Goal: Task Accomplishment & Management: Complete application form

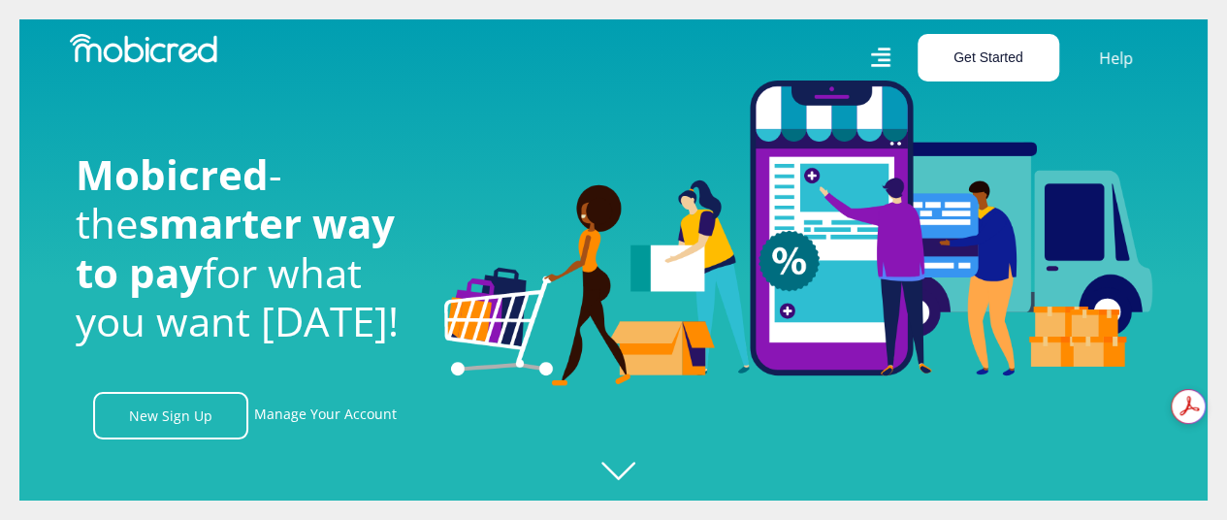
scroll to position [0, 1383]
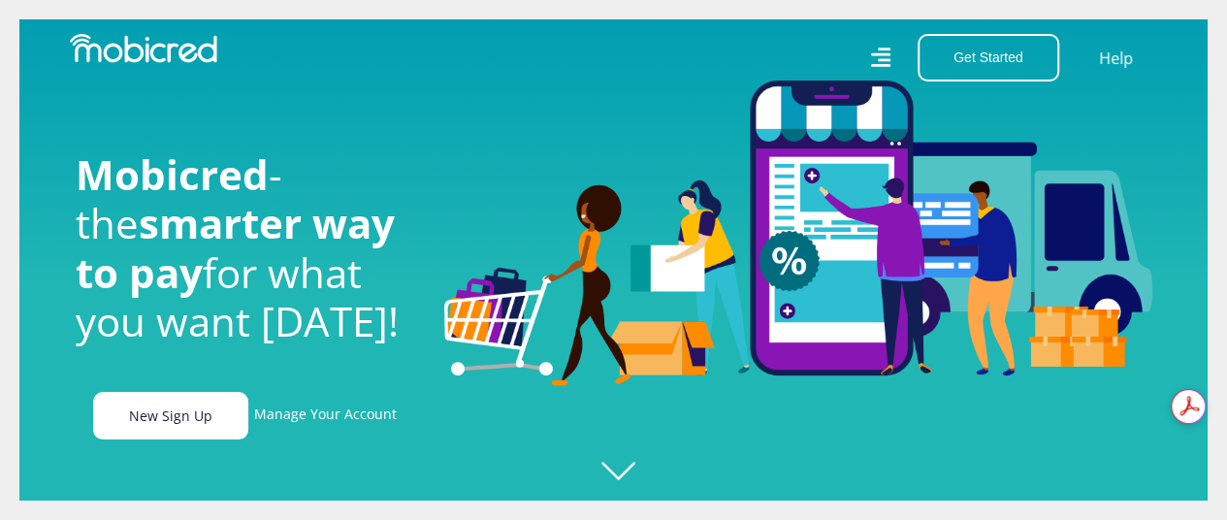
click at [187, 420] on link "New Sign Up" at bounding box center [170, 416] width 155 height 48
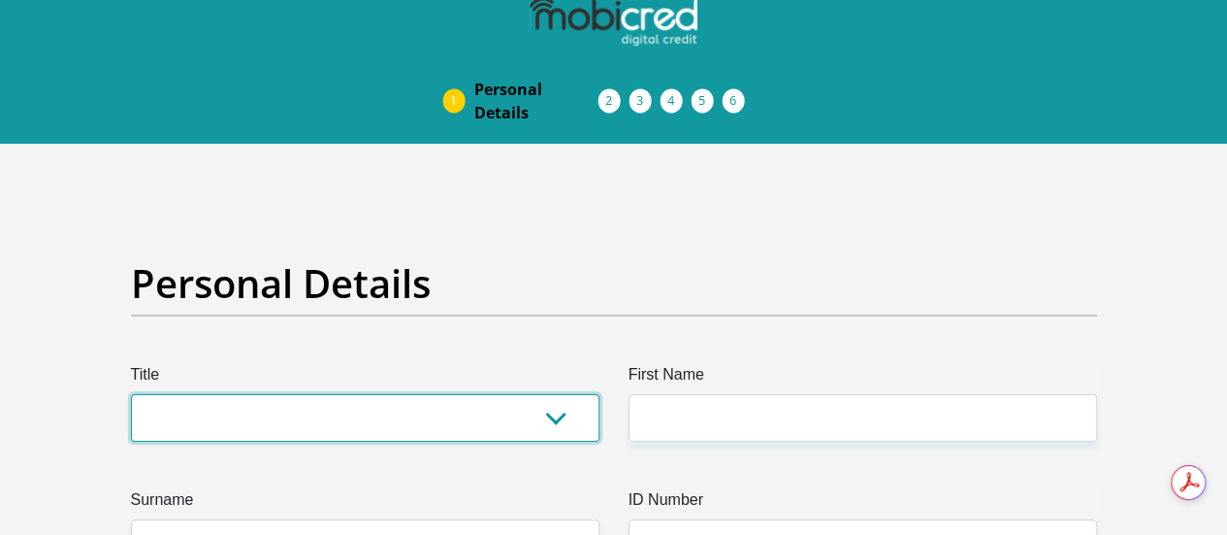
click at [558, 394] on select "Mr Ms Mrs Dr [PERSON_NAME]" at bounding box center [365, 418] width 469 height 48
select select "Mr"
click at [131, 394] on select "Mr Ms Mrs Dr [PERSON_NAME]" at bounding box center [365, 418] width 469 height 48
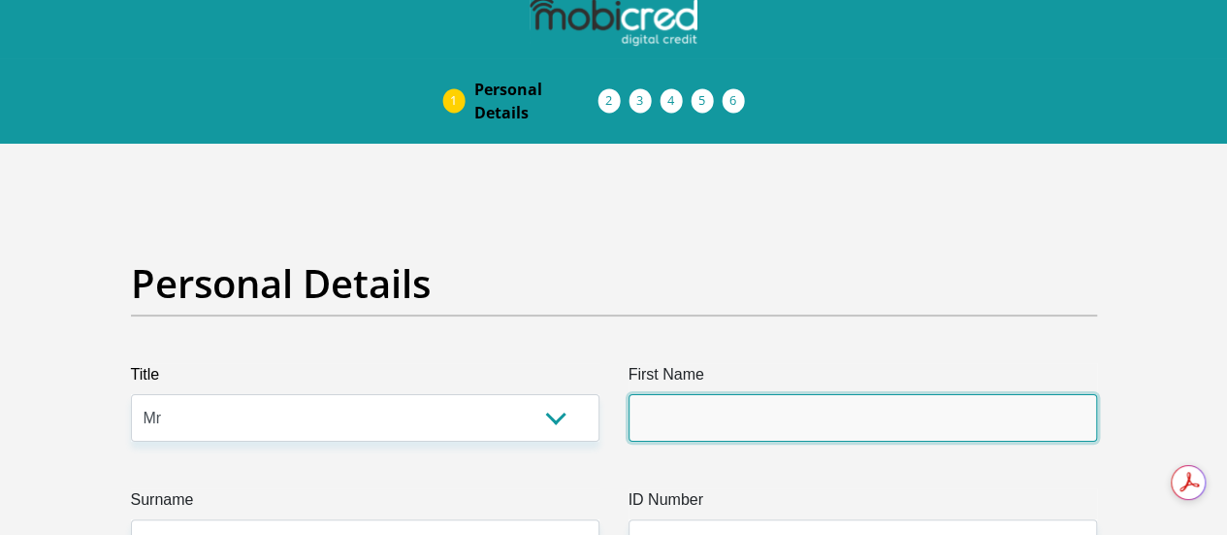
click at [685, 394] on input "First Name" at bounding box center [863, 418] width 469 height 48
type input "Thato"
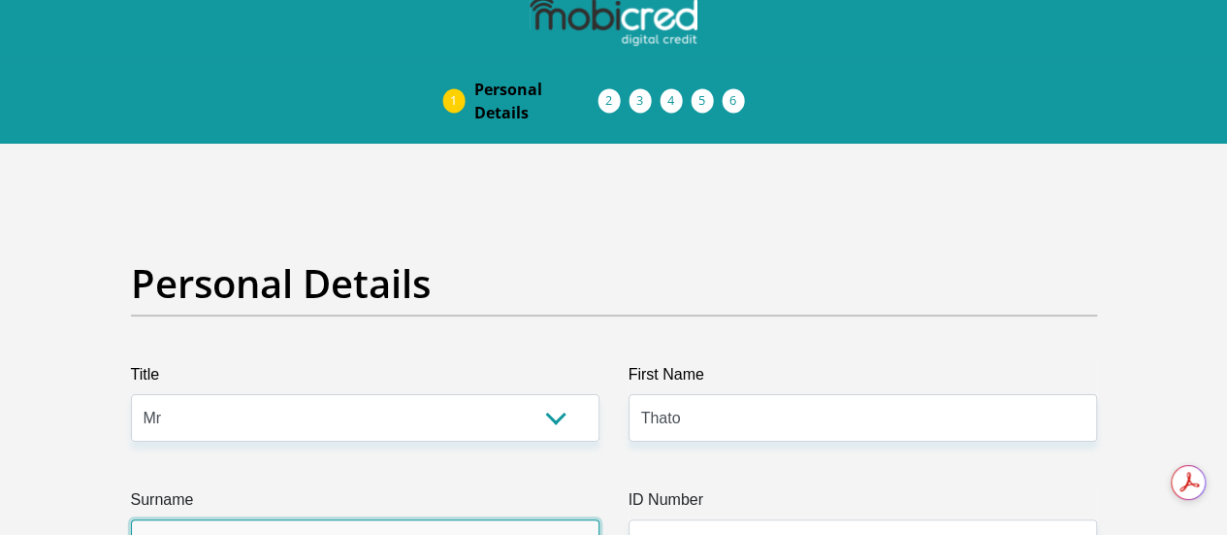
click at [470, 519] on input "Surname" at bounding box center [365, 543] width 469 height 48
type input "Maleke"
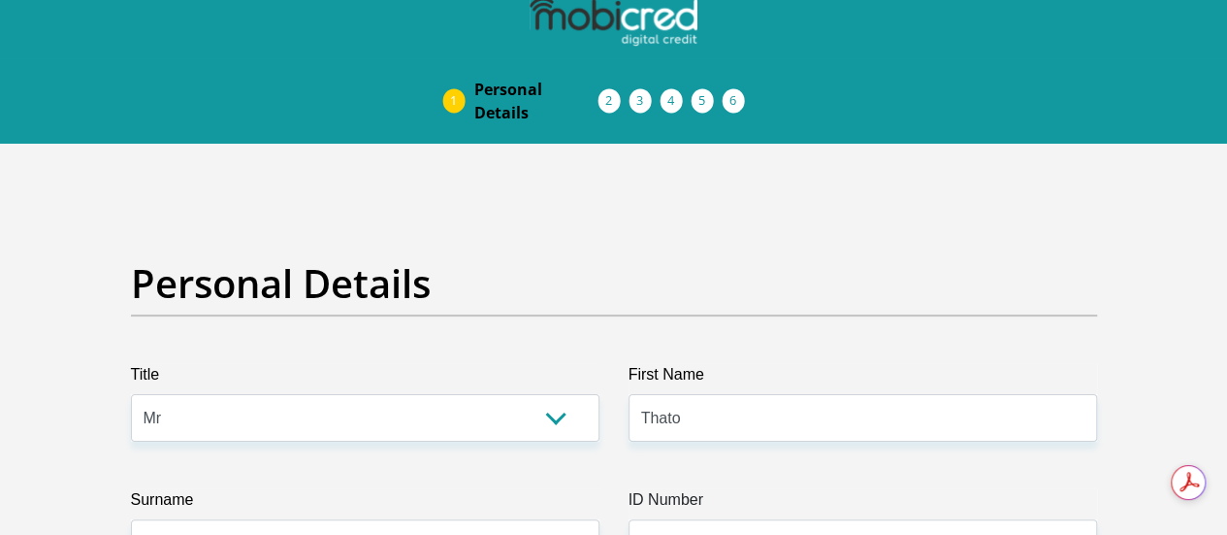
click at [618, 488] on div "ID Number Please input valid ID number" at bounding box center [863, 527] width 498 height 79
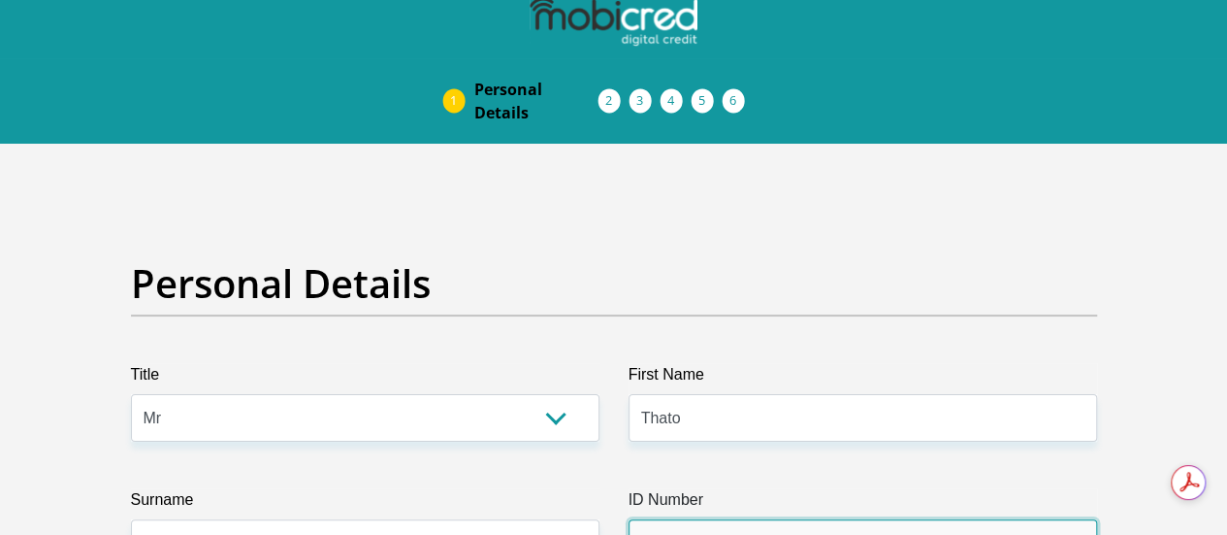
click at [642, 519] on input "ID Number" at bounding box center [863, 543] width 469 height 48
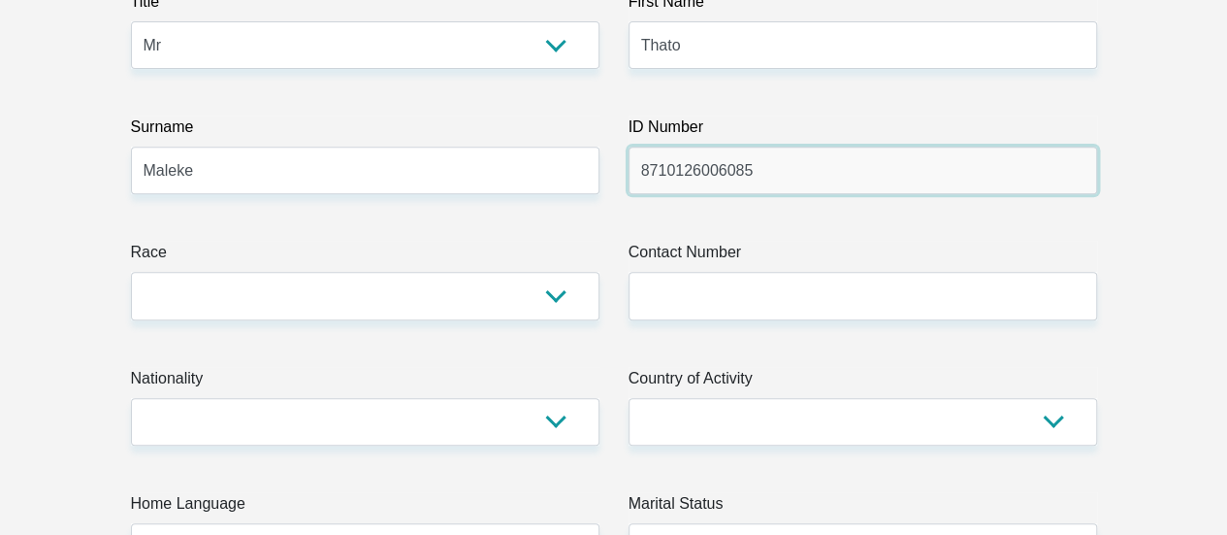
scroll to position [413, 0]
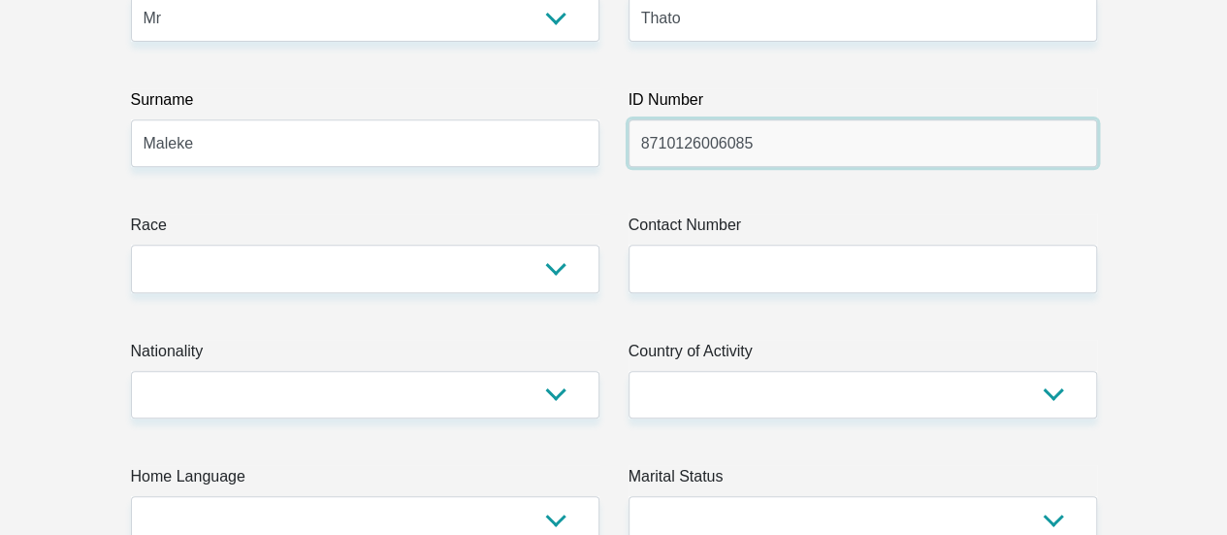
type input "8710126006085"
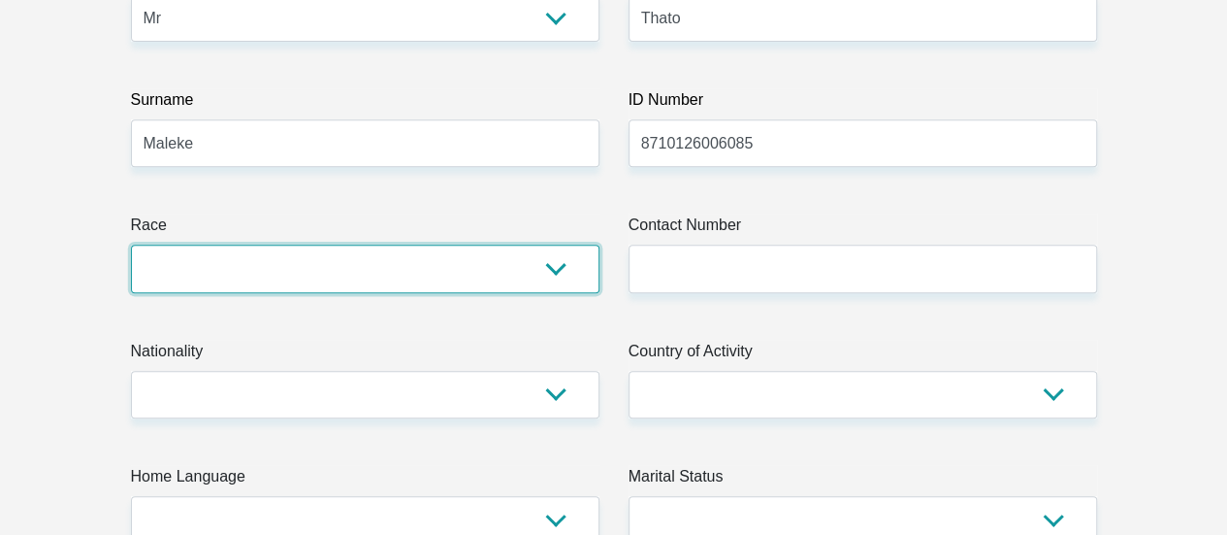
click at [571, 245] on select "Black Coloured Indian White Other" at bounding box center [365, 269] width 469 height 48
select select "1"
click at [131, 245] on select "Black Coloured Indian White Other" at bounding box center [365, 269] width 469 height 48
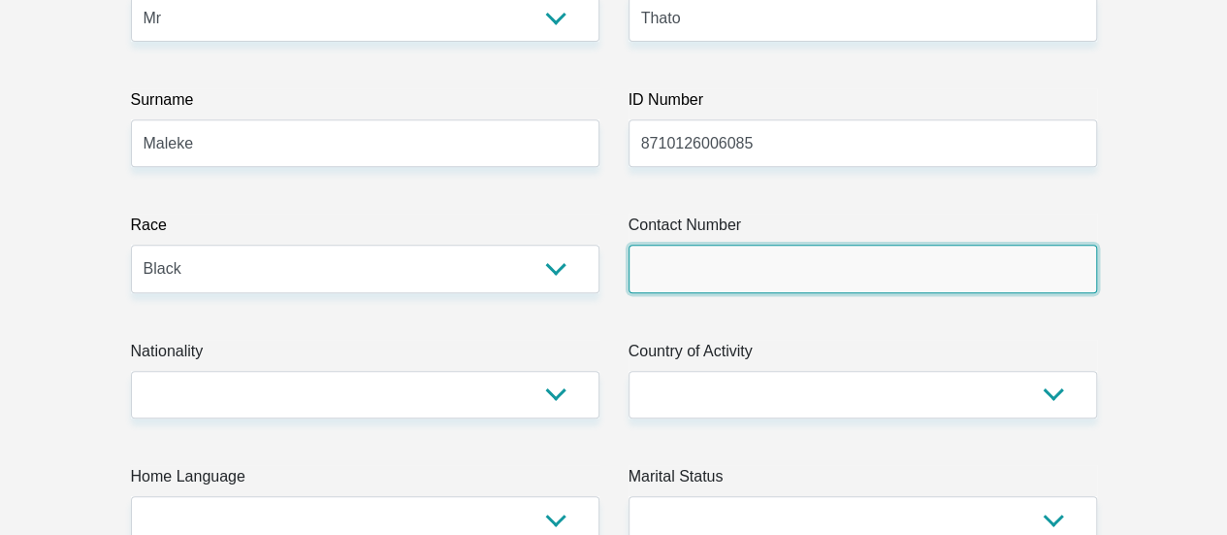
click at [731, 245] on input "Contact Number" at bounding box center [863, 269] width 469 height 48
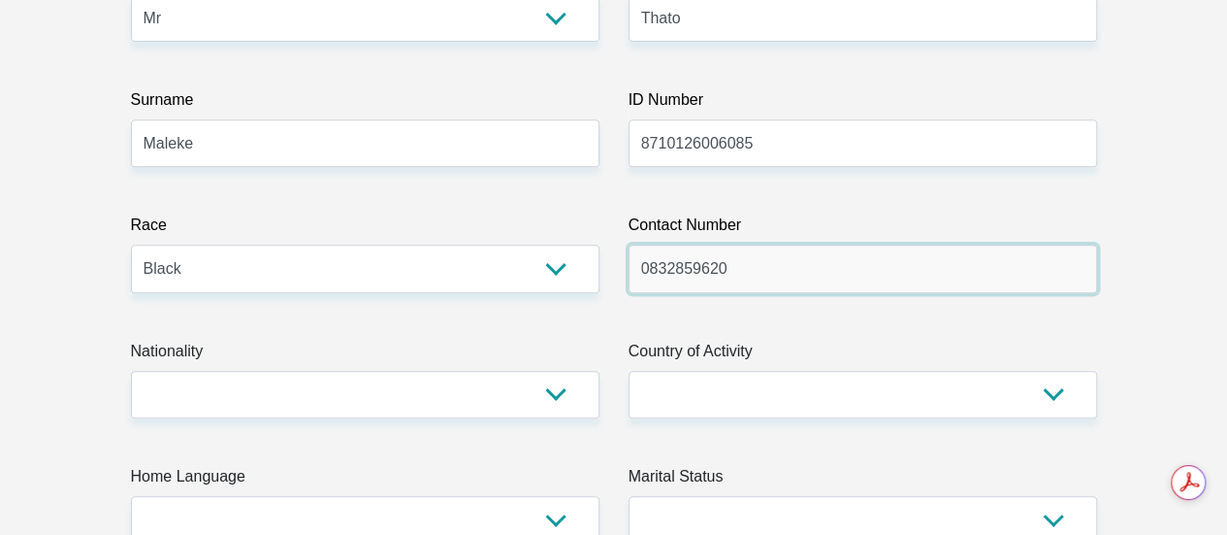
type input "0832859620"
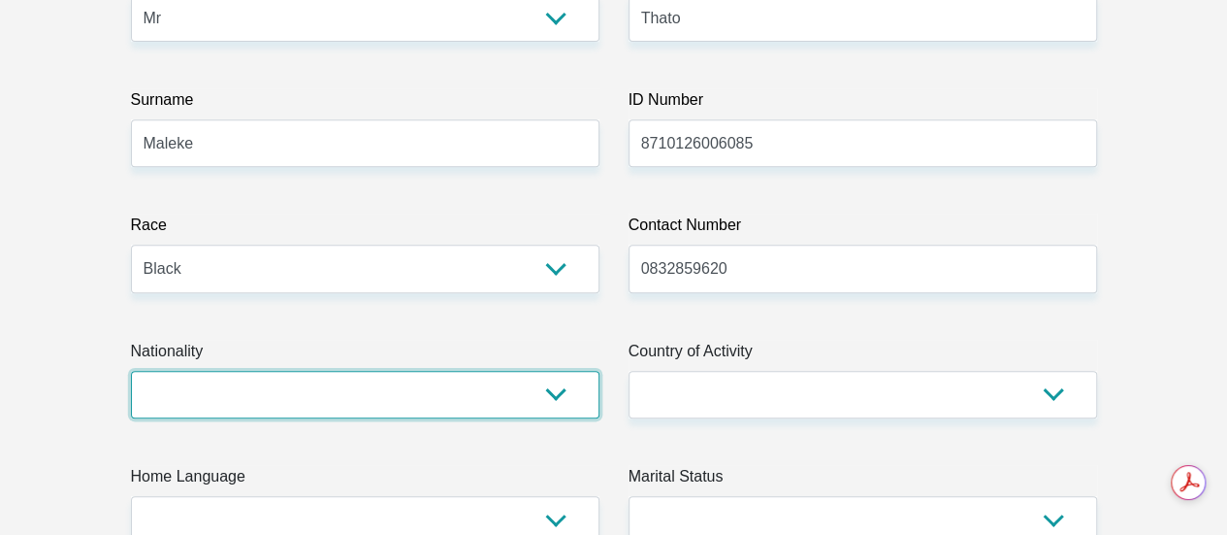
click at [545, 371] on select "[GEOGRAPHIC_DATA] [GEOGRAPHIC_DATA] [GEOGRAPHIC_DATA] [GEOGRAPHIC_DATA] [GEOGRA…" at bounding box center [365, 395] width 469 height 48
select select "ZAF"
click at [131, 371] on select "[GEOGRAPHIC_DATA] [GEOGRAPHIC_DATA] [GEOGRAPHIC_DATA] [GEOGRAPHIC_DATA] [GEOGRA…" at bounding box center [365, 395] width 469 height 48
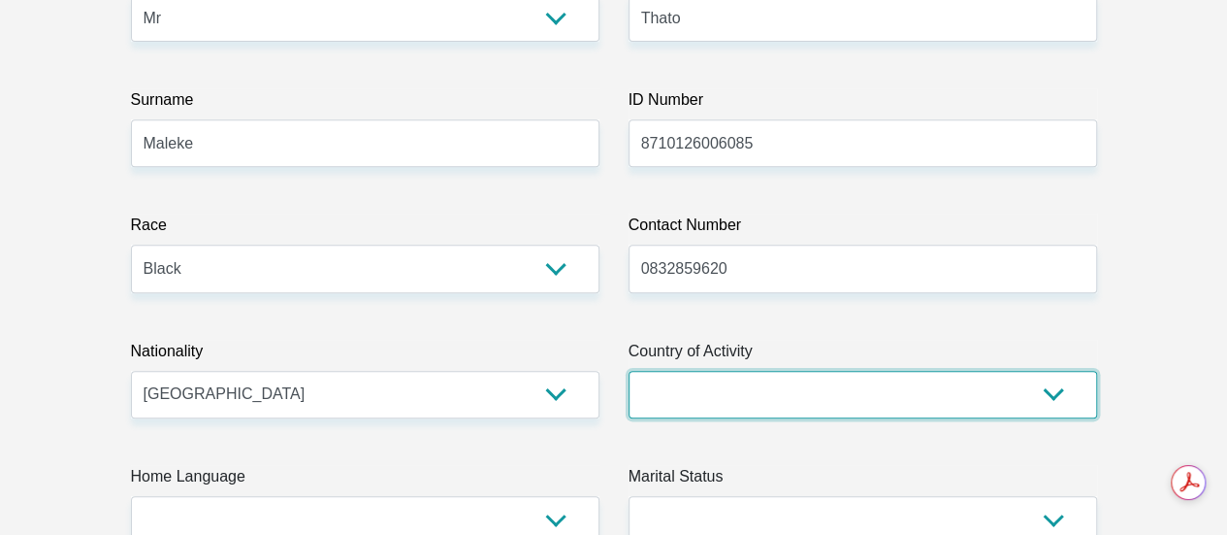
click at [761, 371] on select "[GEOGRAPHIC_DATA] [GEOGRAPHIC_DATA] [GEOGRAPHIC_DATA] [GEOGRAPHIC_DATA] [GEOGRA…" at bounding box center [863, 395] width 469 height 48
select select "ZAF"
click at [629, 371] on select "[GEOGRAPHIC_DATA] [GEOGRAPHIC_DATA] [GEOGRAPHIC_DATA] [GEOGRAPHIC_DATA] [GEOGRA…" at bounding box center [863, 395] width 469 height 48
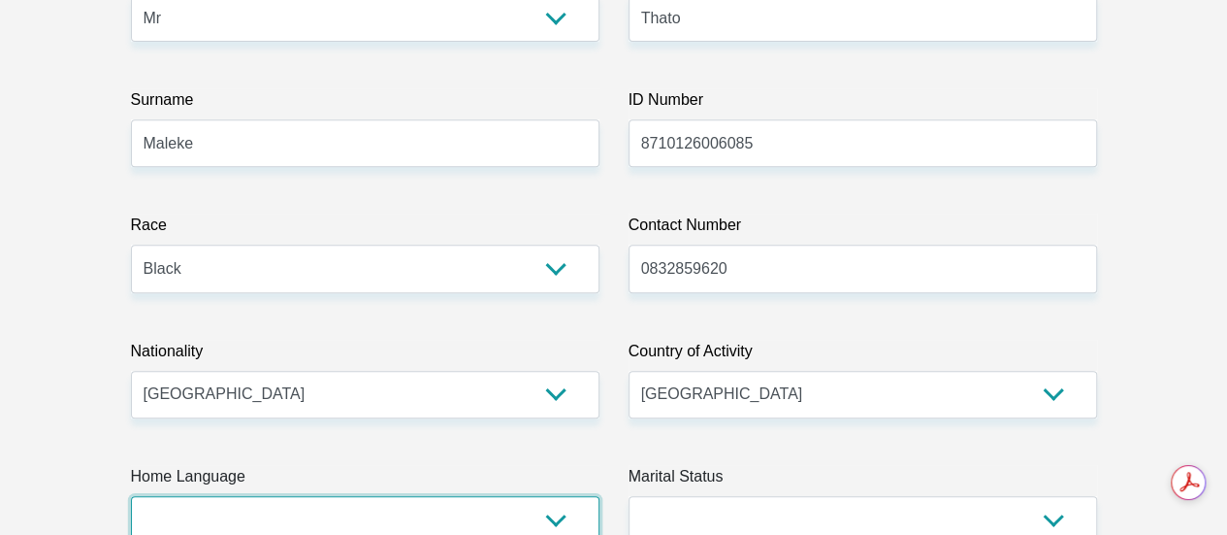
click at [557, 496] on select "Afrikaans English Sepedi South Ndebele Southern Sotho Swati Tsonga Tswana Venda…" at bounding box center [365, 520] width 469 height 48
select select "sot"
click at [131, 496] on select "Afrikaans English Sepedi South Ndebele Southern Sotho Swati Tsonga Tswana Venda…" at bounding box center [365, 520] width 469 height 48
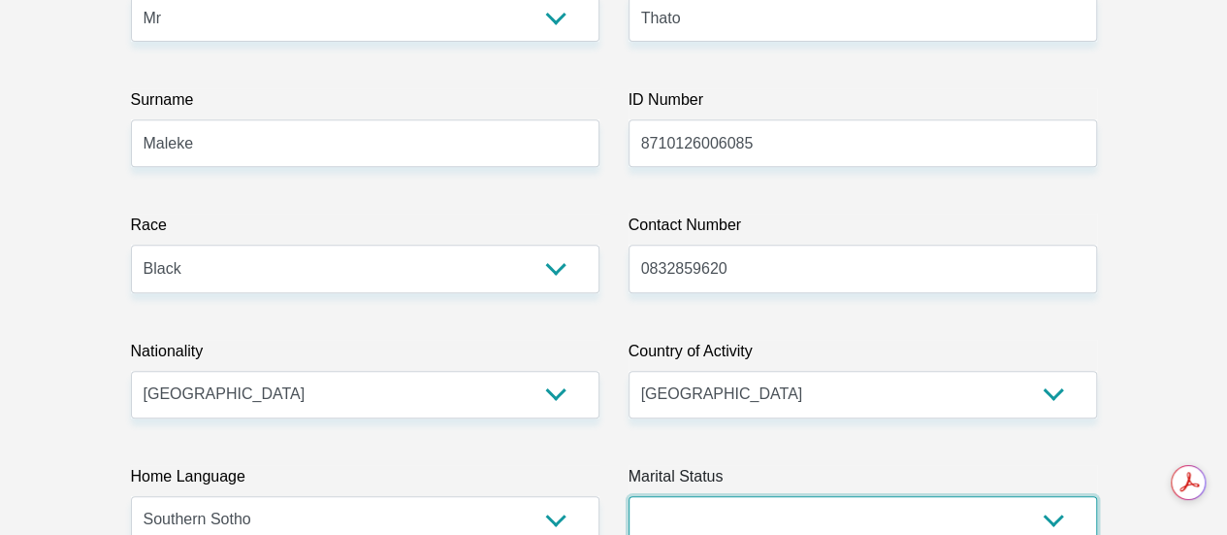
click at [870, 496] on select "Married ANC Single Divorced Widowed Married COP or Customary Law" at bounding box center [863, 520] width 469 height 48
select select "2"
click at [629, 496] on select "Married ANC Single Divorced Widowed Married COP or Customary Law" at bounding box center [863, 520] width 469 height 48
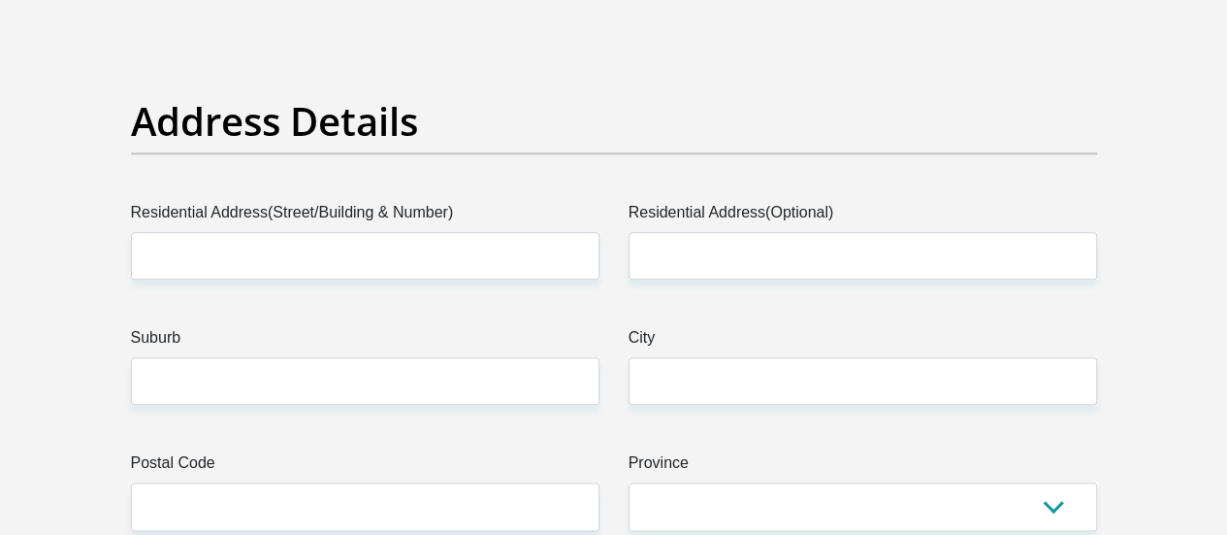
scroll to position [984, 0]
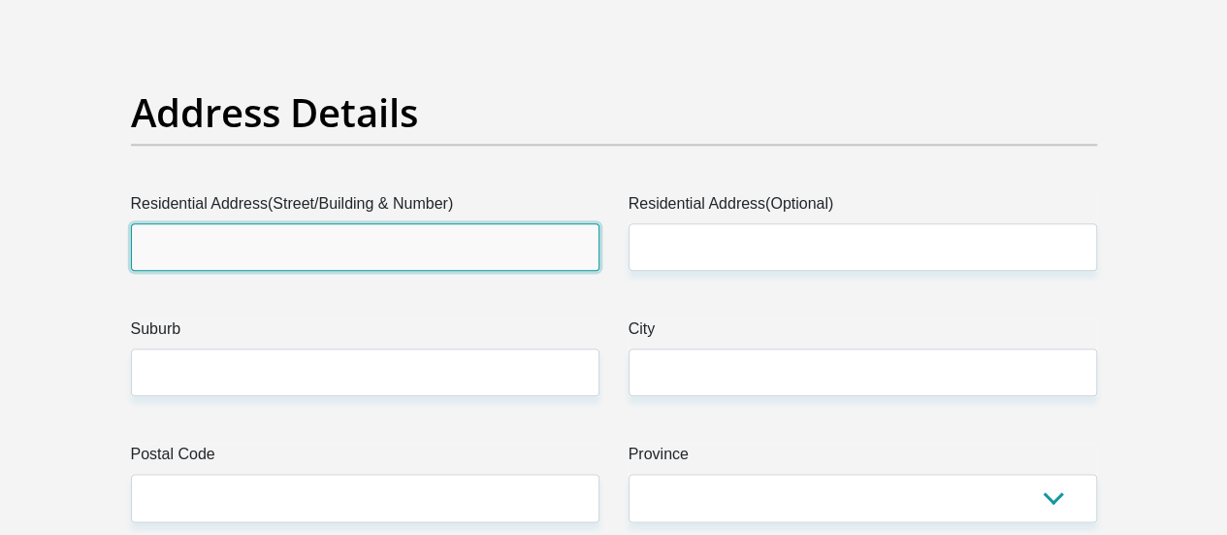
click at [418, 223] on input "Residential Address(Street/Building & Number)" at bounding box center [365, 247] width 469 height 48
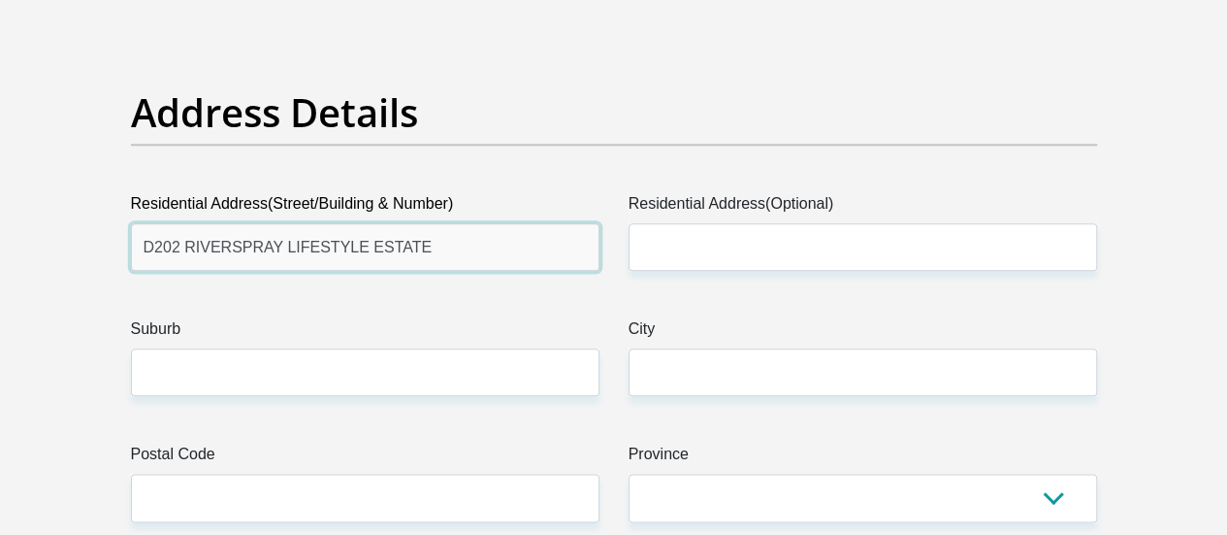
type input "D202 RIVERSPRAY LIFESTYLE ESTATE"
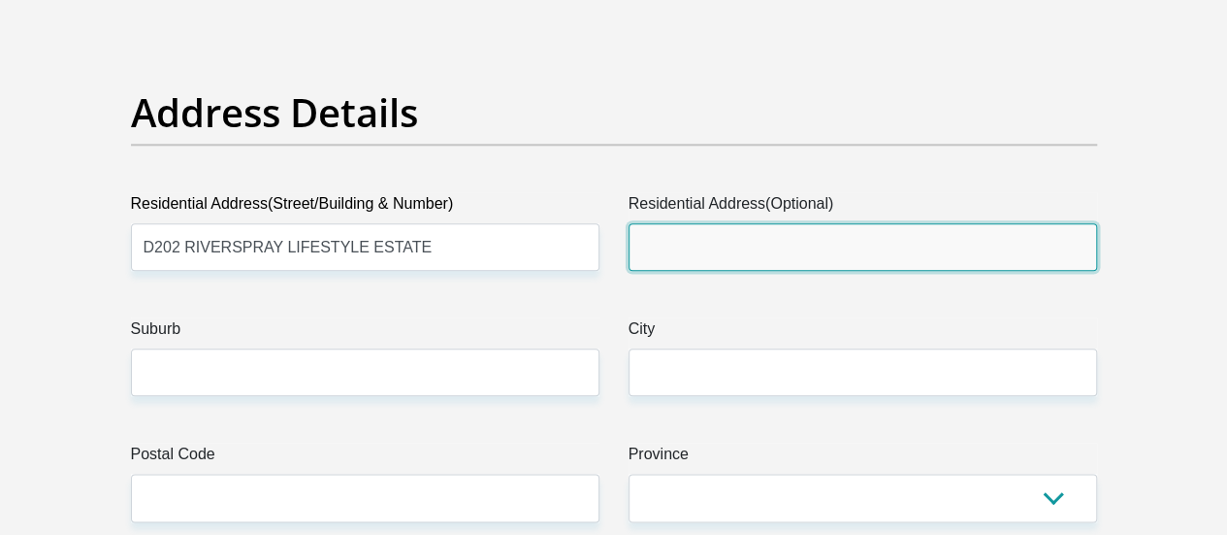
click at [683, 223] on input "Residential Address(Optional)" at bounding box center [863, 247] width 469 height 48
type input "[PERSON_NAME]"
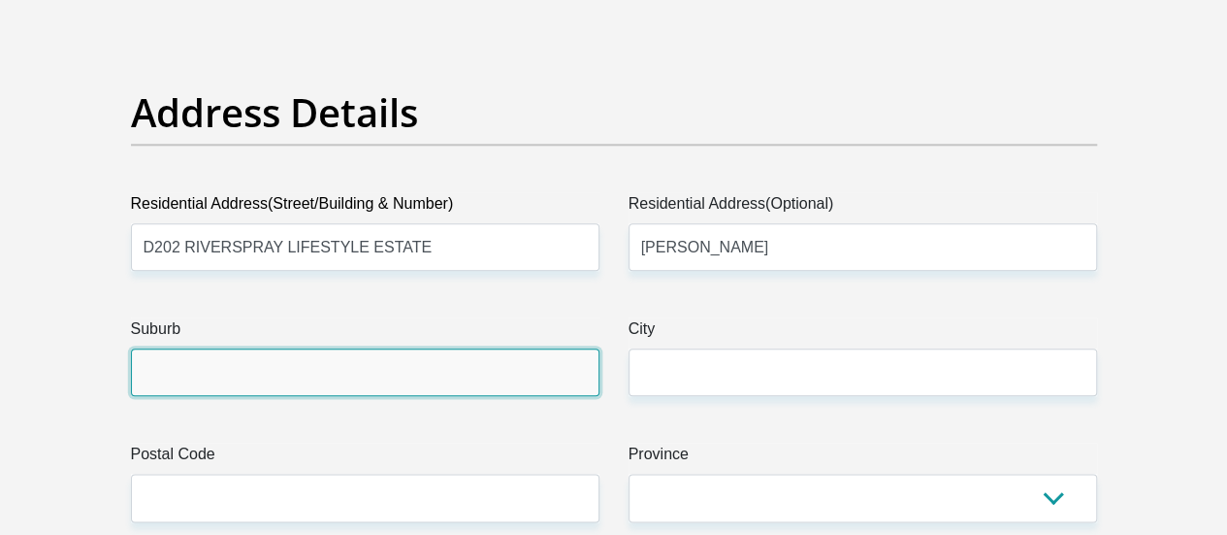
click at [501, 348] on input "Suburb" at bounding box center [365, 372] width 469 height 48
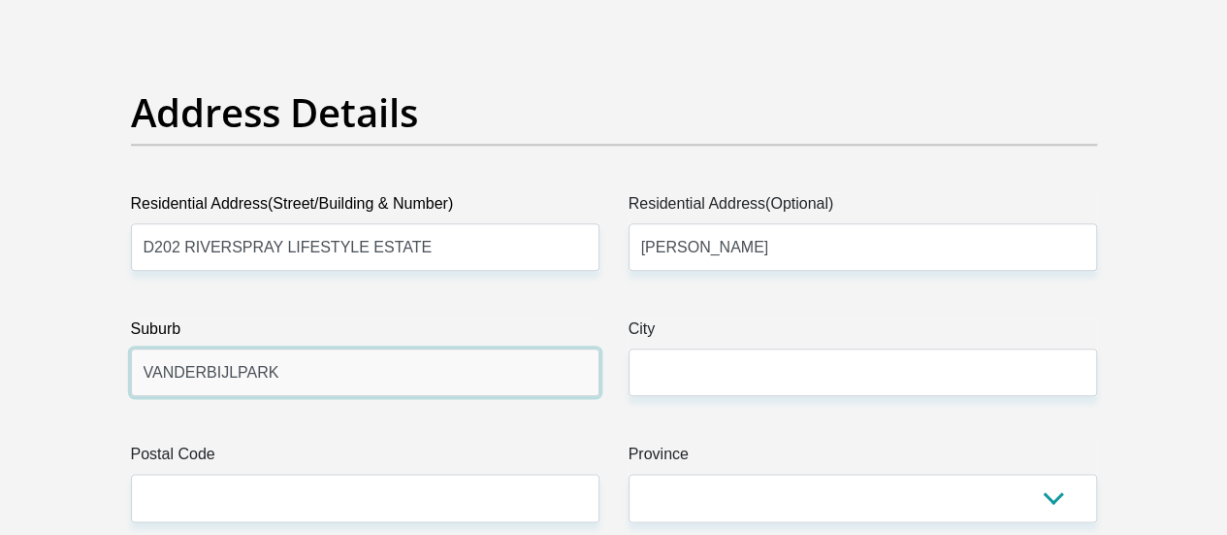
click at [501, 348] on input "VANDERBIJLPARK" at bounding box center [365, 372] width 469 height 48
type input "VANDERBIJLPARK"
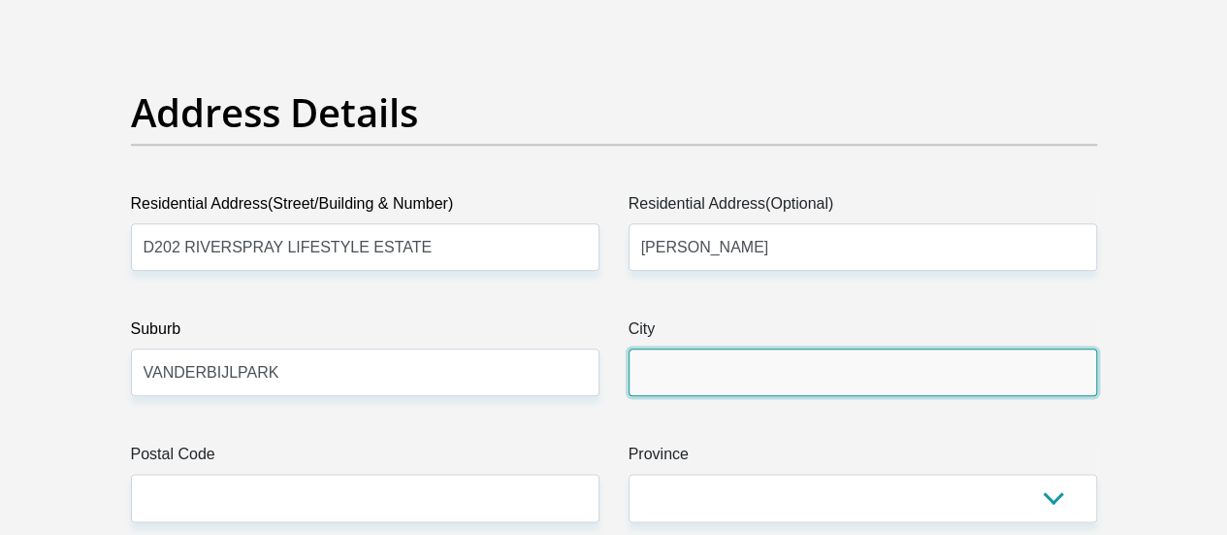
click at [729, 348] on input "City" at bounding box center [863, 372] width 469 height 48
type input "VANDER"
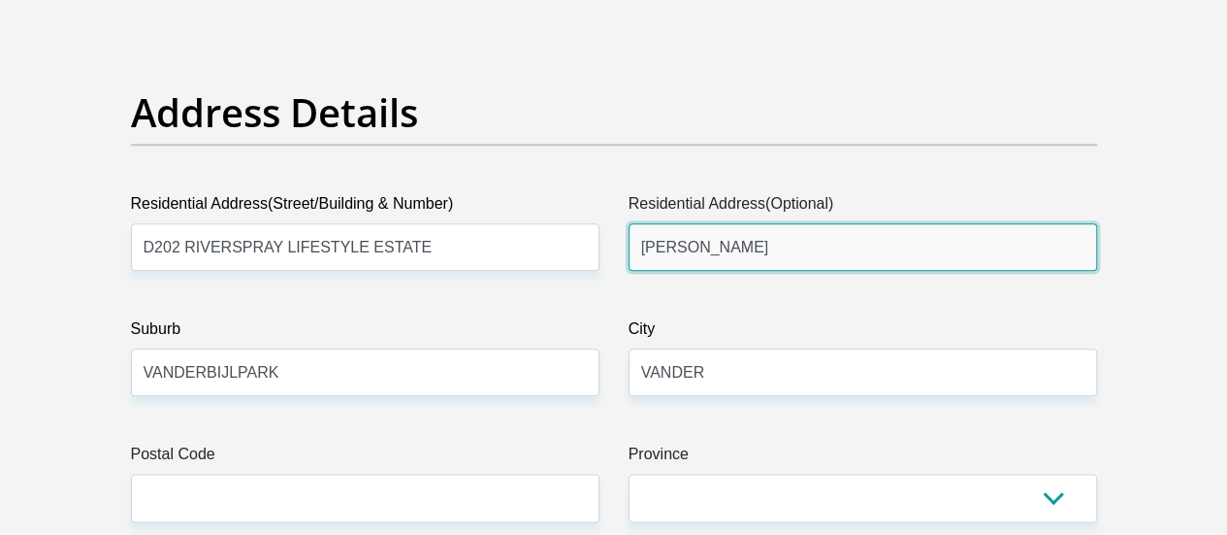
click at [846, 223] on input "[PERSON_NAME]" at bounding box center [863, 247] width 469 height 48
type input "[PERSON_NAME] BLVD"
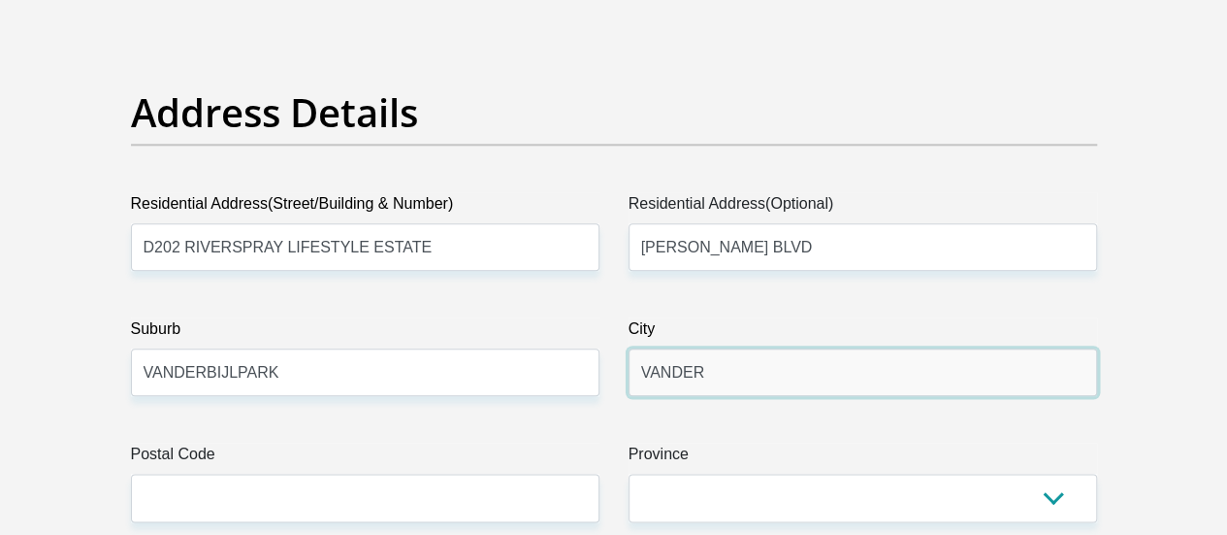
click at [822, 348] on input "VANDER" at bounding box center [863, 372] width 469 height 48
type input "VANDERBIJLPARK"
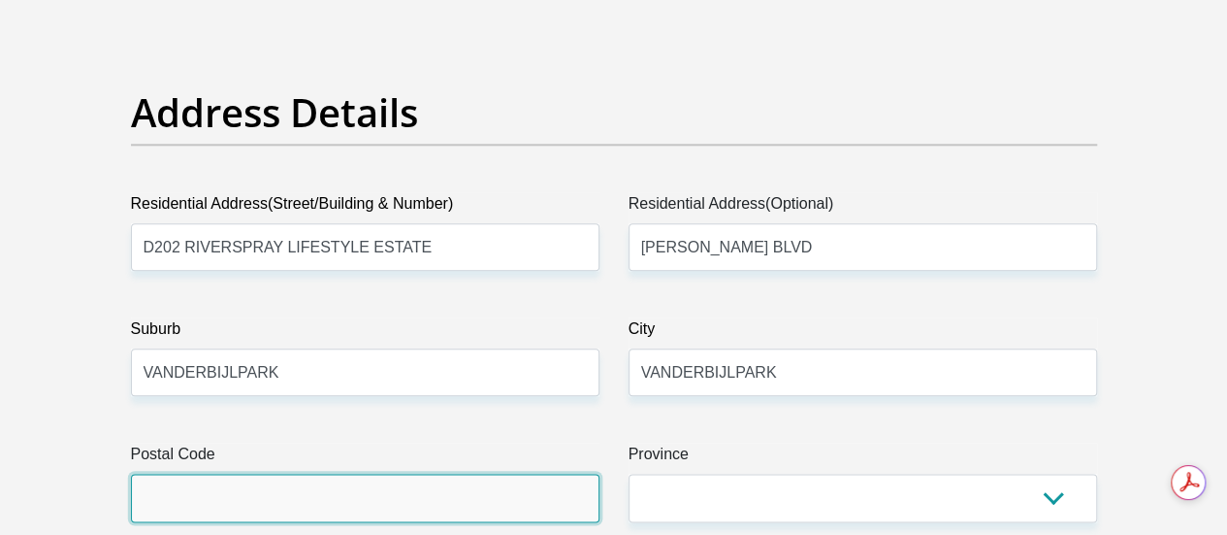
click at [266, 473] on input "Postal Code" at bounding box center [365, 497] width 469 height 48
type input "1900"
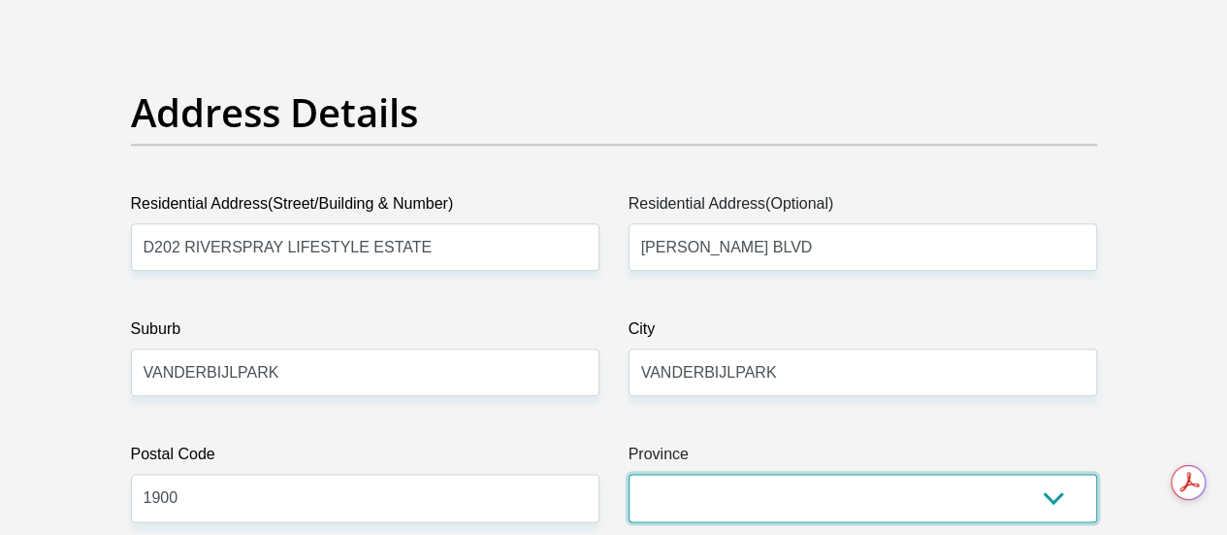
click at [788, 473] on select "Eastern Cape Free State [GEOGRAPHIC_DATA] [GEOGRAPHIC_DATA][DATE] [GEOGRAPHIC_D…" at bounding box center [863, 497] width 469 height 48
select select "Gauteng"
click at [629, 473] on select "Eastern Cape Free State [GEOGRAPHIC_DATA] [GEOGRAPHIC_DATA][DATE] [GEOGRAPHIC_D…" at bounding box center [863, 497] width 469 height 48
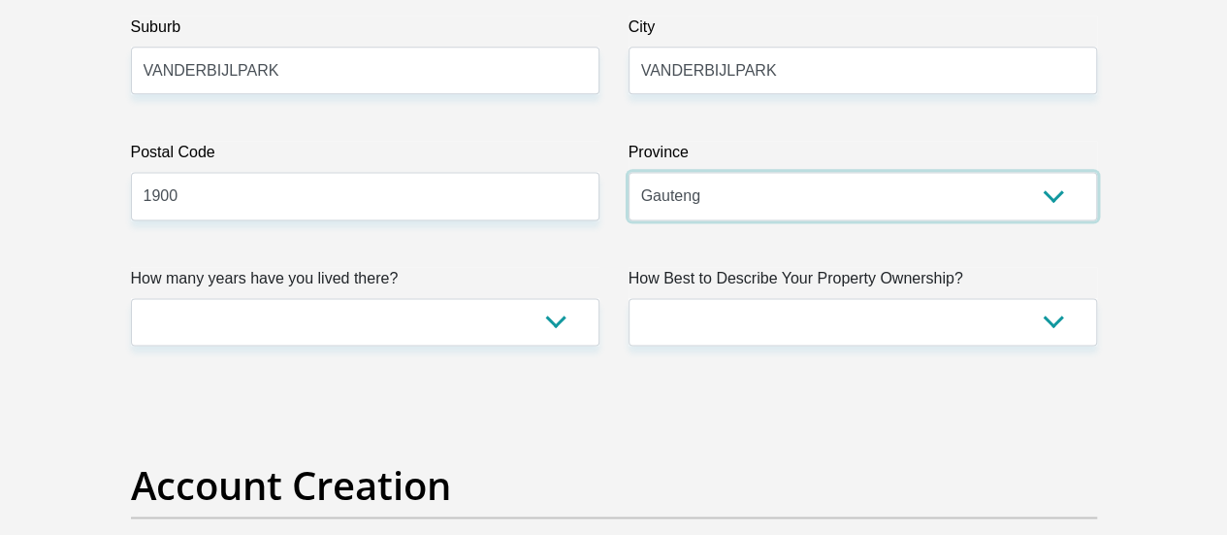
scroll to position [1304, 0]
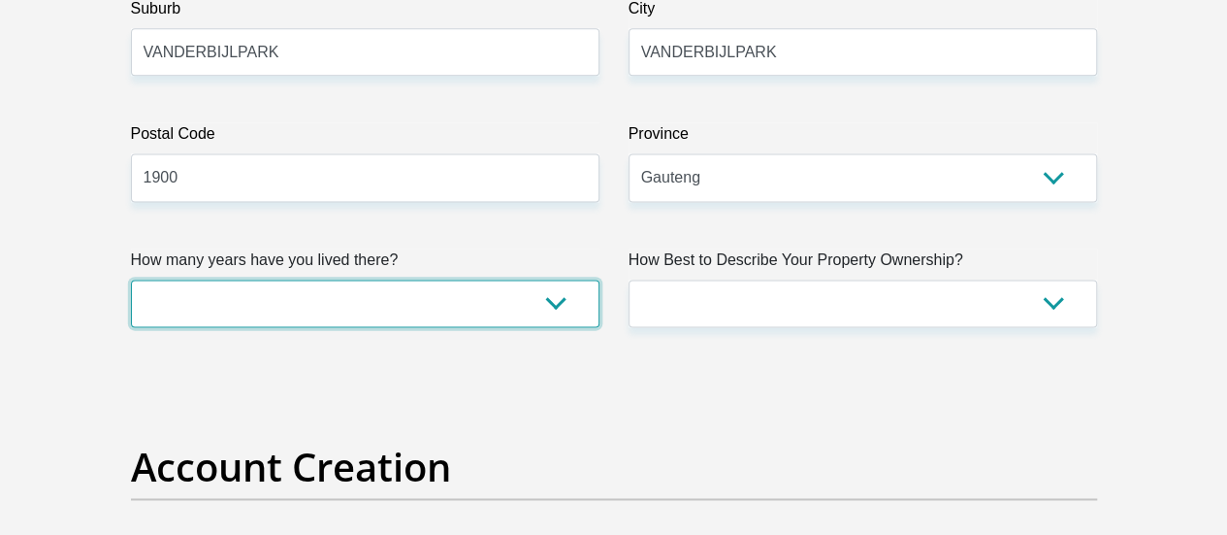
click at [558, 279] on select "less than 1 year 1-3 years 3-5 years 5+ years" at bounding box center [365, 303] width 469 height 48
select select "2"
click at [131, 279] on select "less than 1 year 1-3 years 3-5 years 5+ years" at bounding box center [365, 303] width 469 height 48
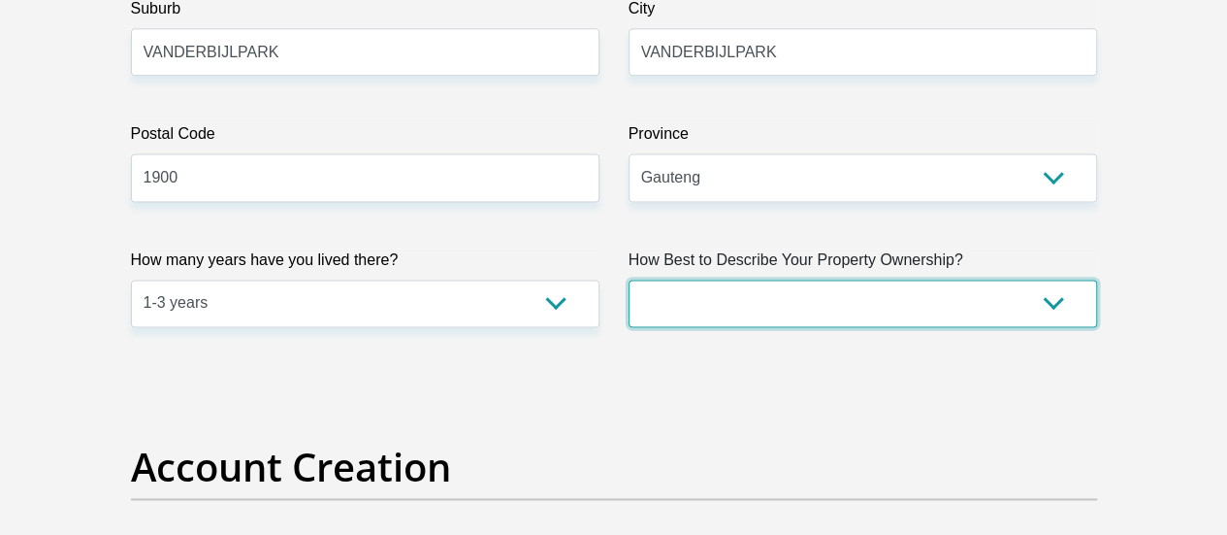
click at [1050, 279] on select "Owned Rented Family Owned Company Dwelling" at bounding box center [863, 303] width 469 height 48
select select "Owned"
click at [629, 279] on select "Owned Rented Family Owned Company Dwelling" at bounding box center [863, 303] width 469 height 48
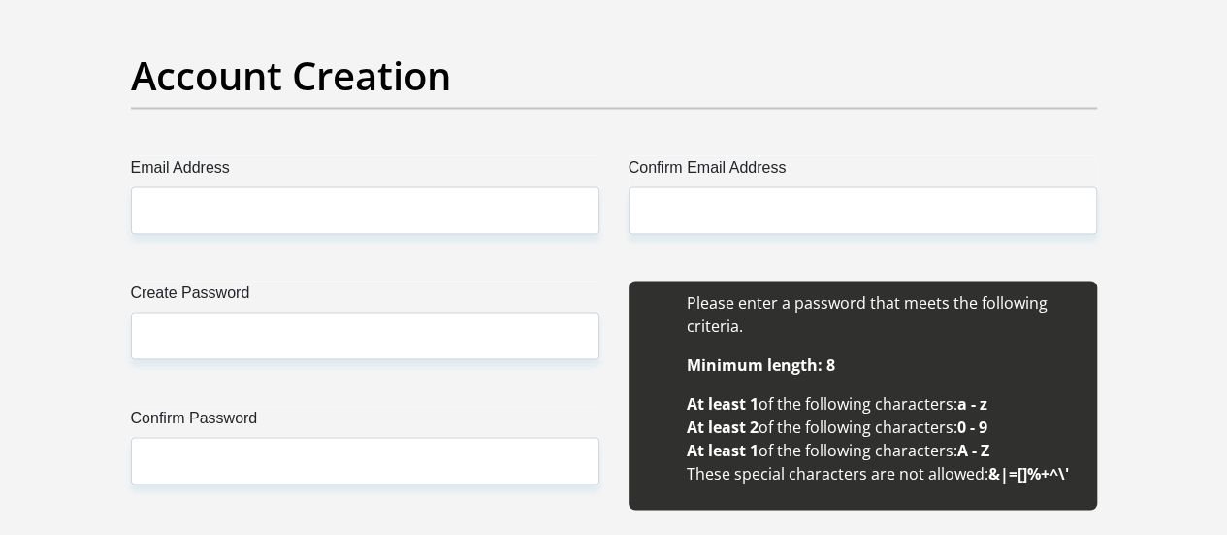
scroll to position [1704, 0]
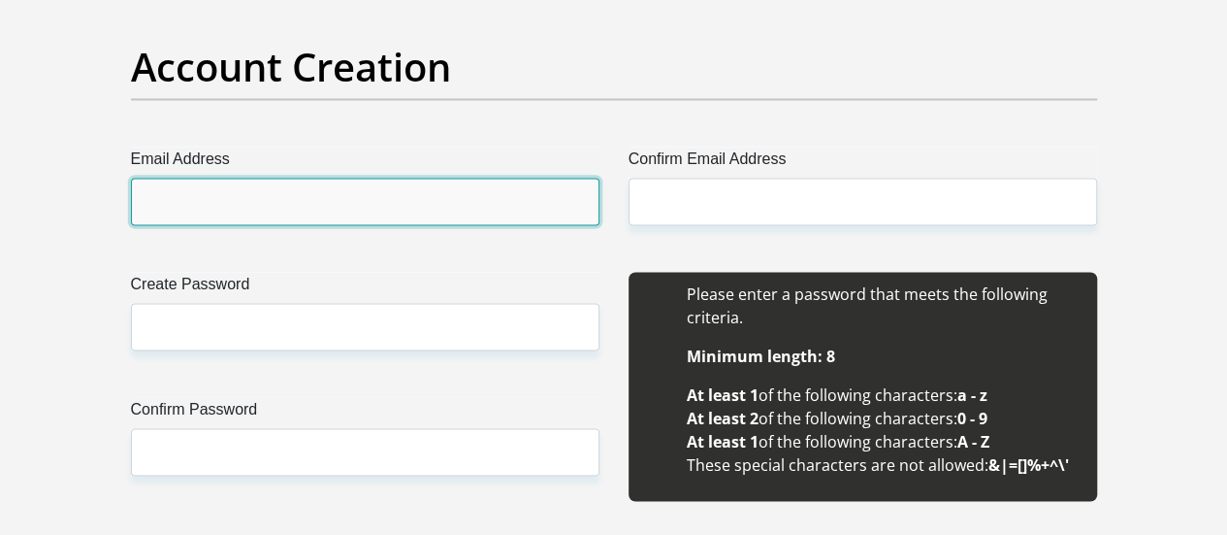
click at [393, 178] on input "Email Address" at bounding box center [365, 202] width 469 height 48
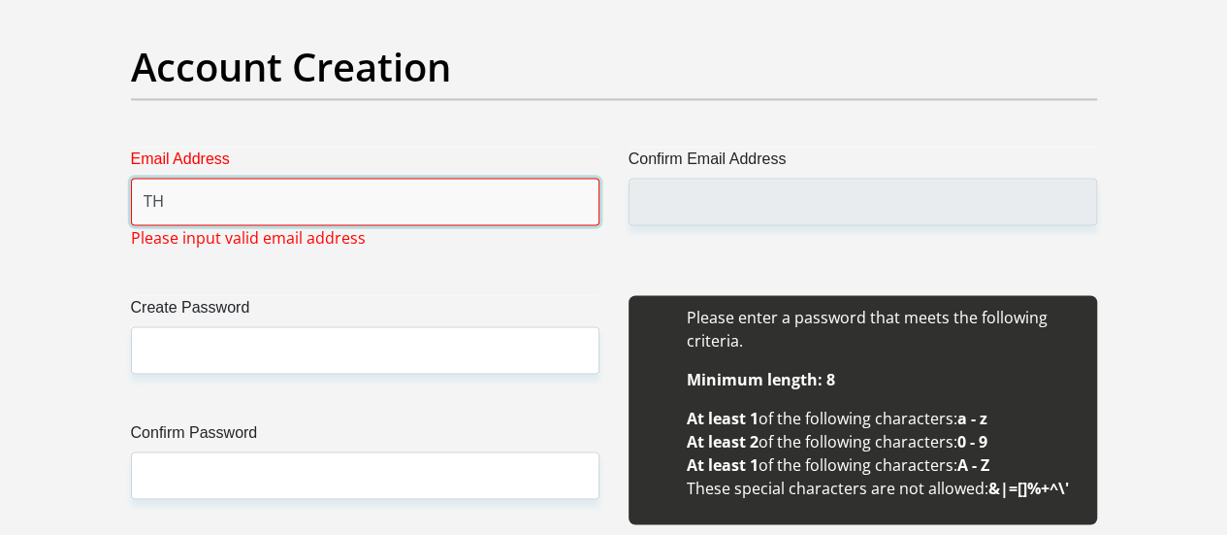
type input "T"
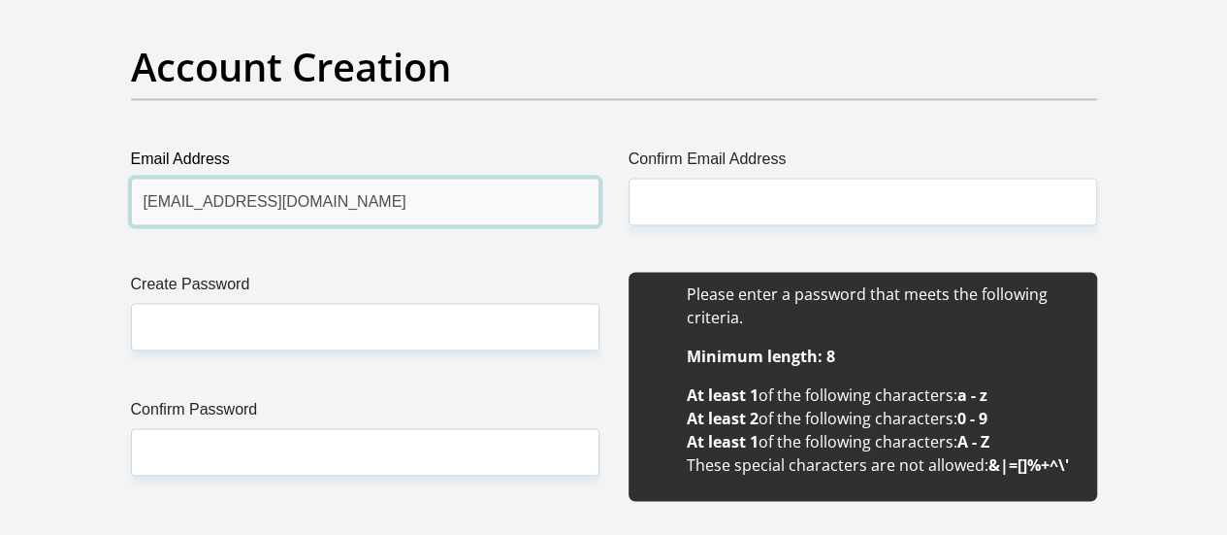
type input "[EMAIL_ADDRESS][DOMAIN_NAME]"
click at [393, 178] on input "[EMAIL_ADDRESS][DOMAIN_NAME]" at bounding box center [365, 202] width 469 height 48
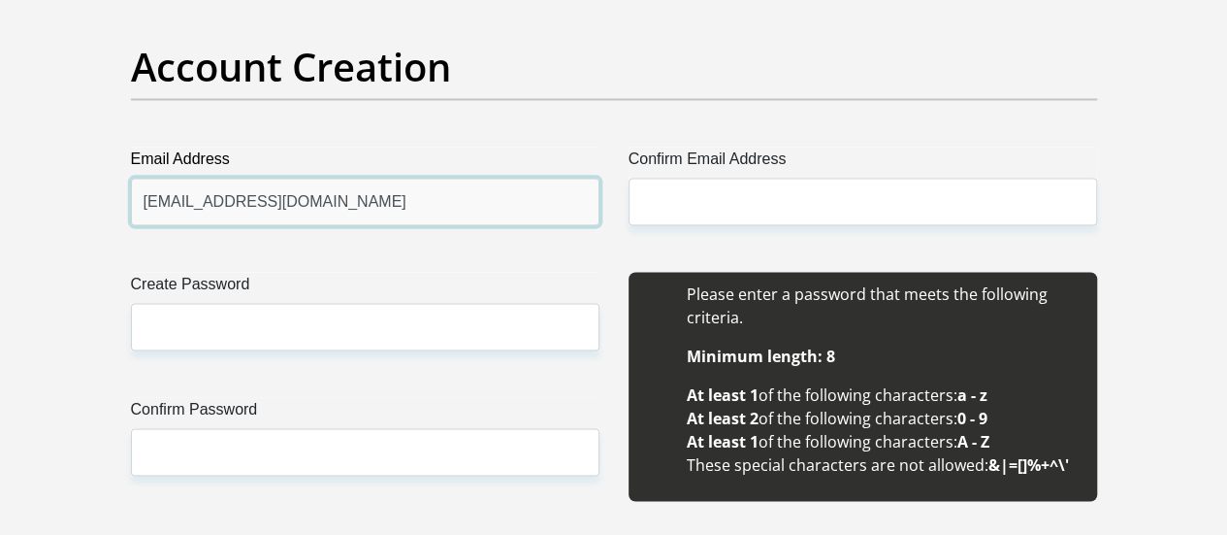
click at [393, 178] on input "[EMAIL_ADDRESS][DOMAIN_NAME]" at bounding box center [365, 202] width 469 height 48
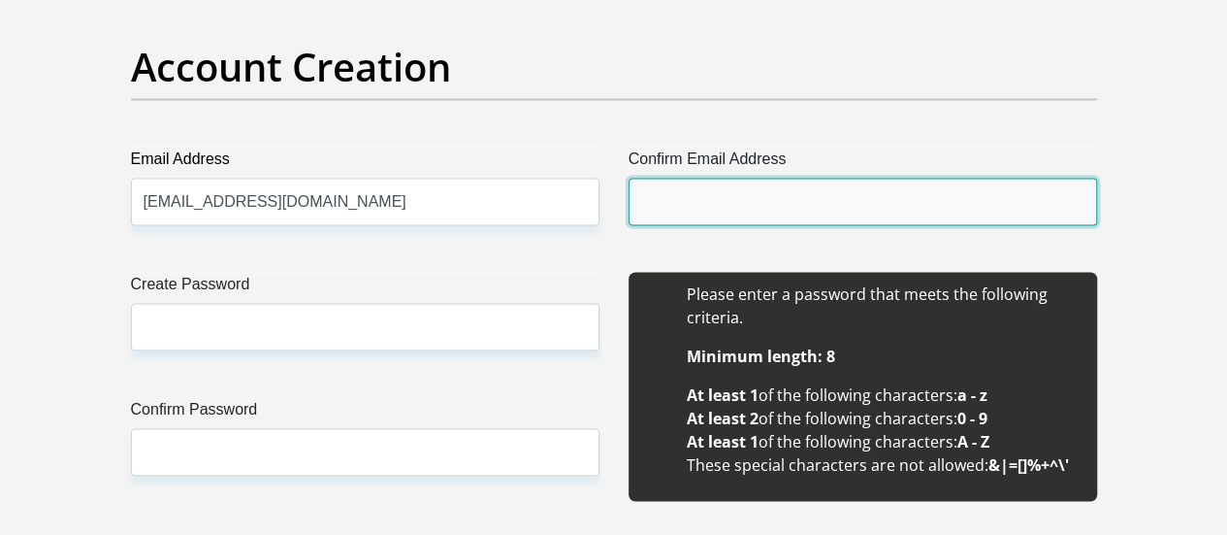
click at [840, 178] on input "Confirm Email Address" at bounding box center [863, 202] width 469 height 48
paste input "[EMAIL_ADDRESS][DOMAIN_NAME]"
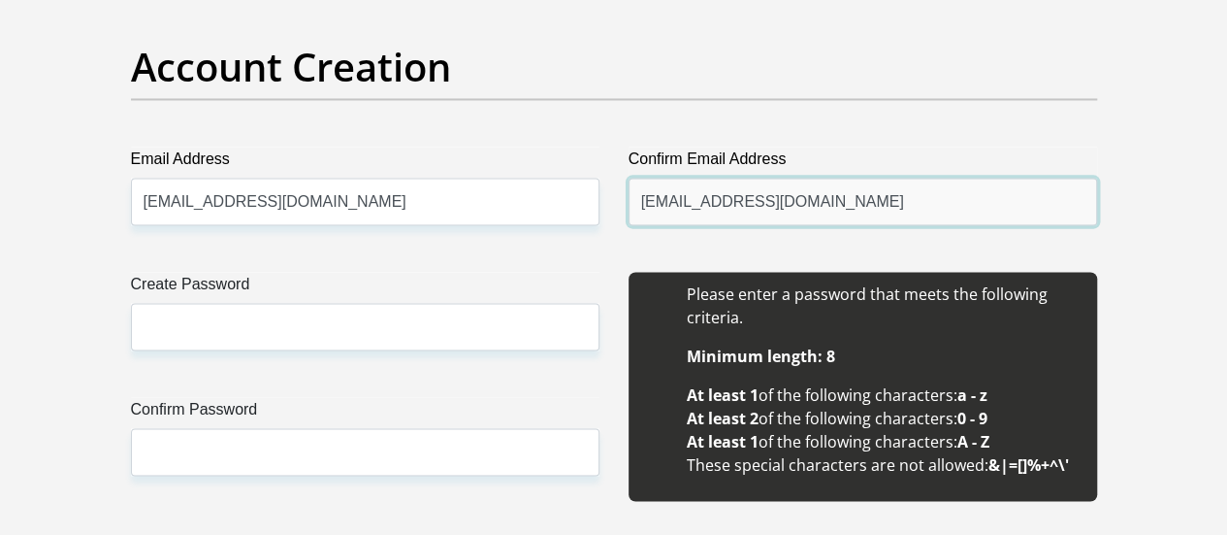
type input "[EMAIL_ADDRESS][DOMAIN_NAME]"
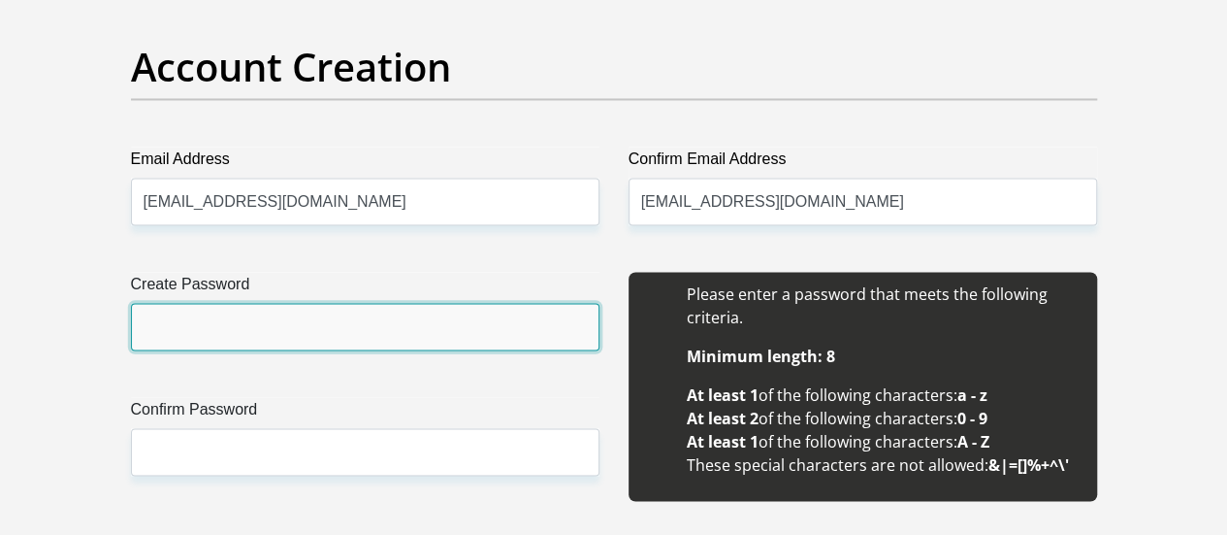
click at [320, 303] on input "Create Password" at bounding box center [365, 327] width 469 height 48
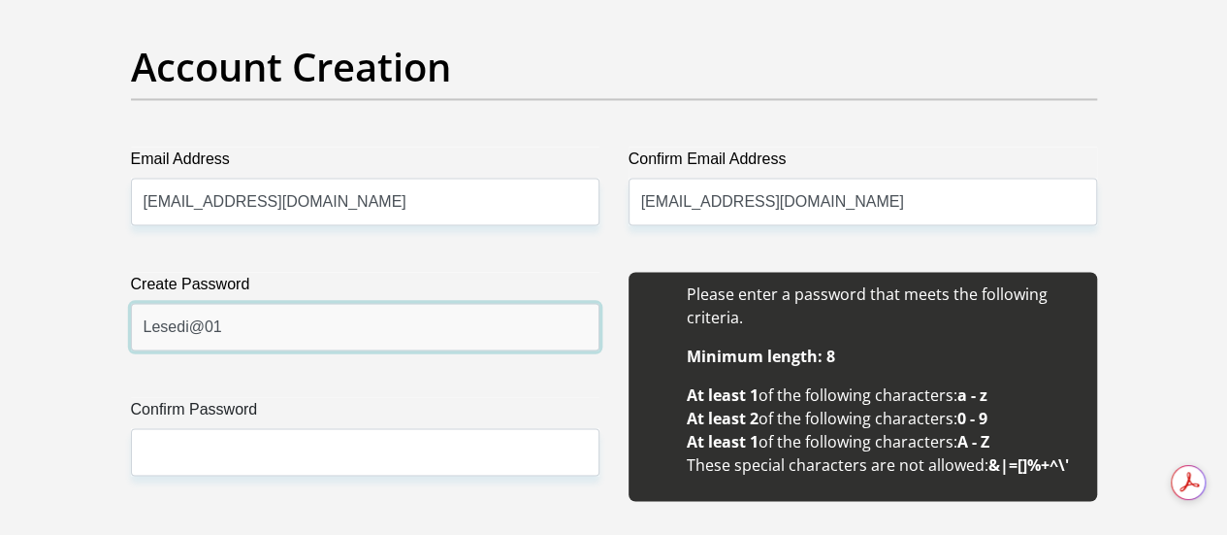
scroll to position [0, 0]
type input "Lesedi@01"
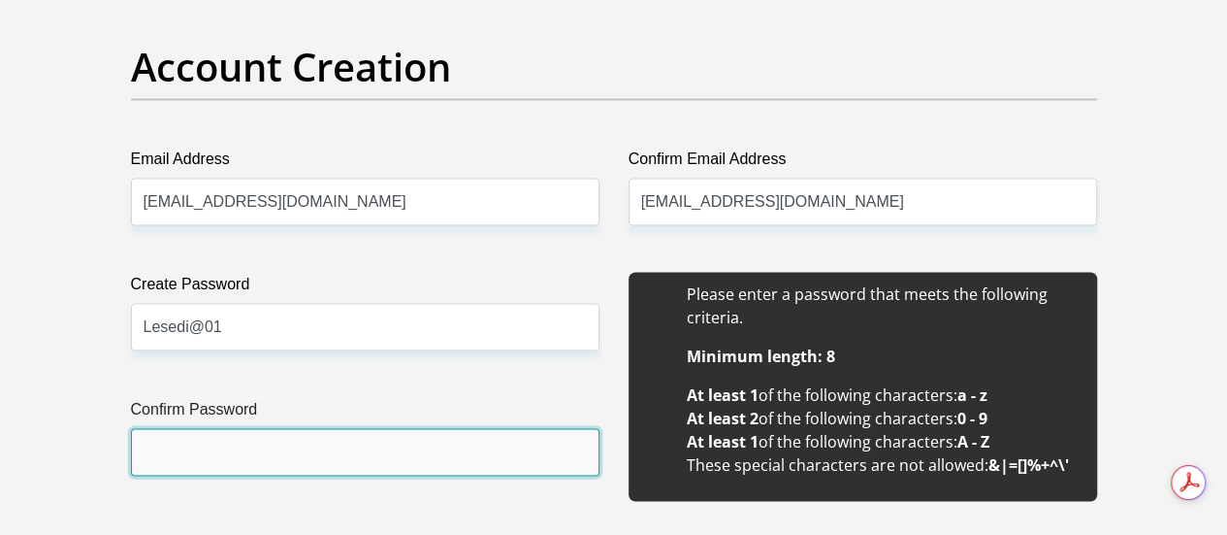
click at [293, 428] on input "Confirm Password" at bounding box center [365, 452] width 469 height 48
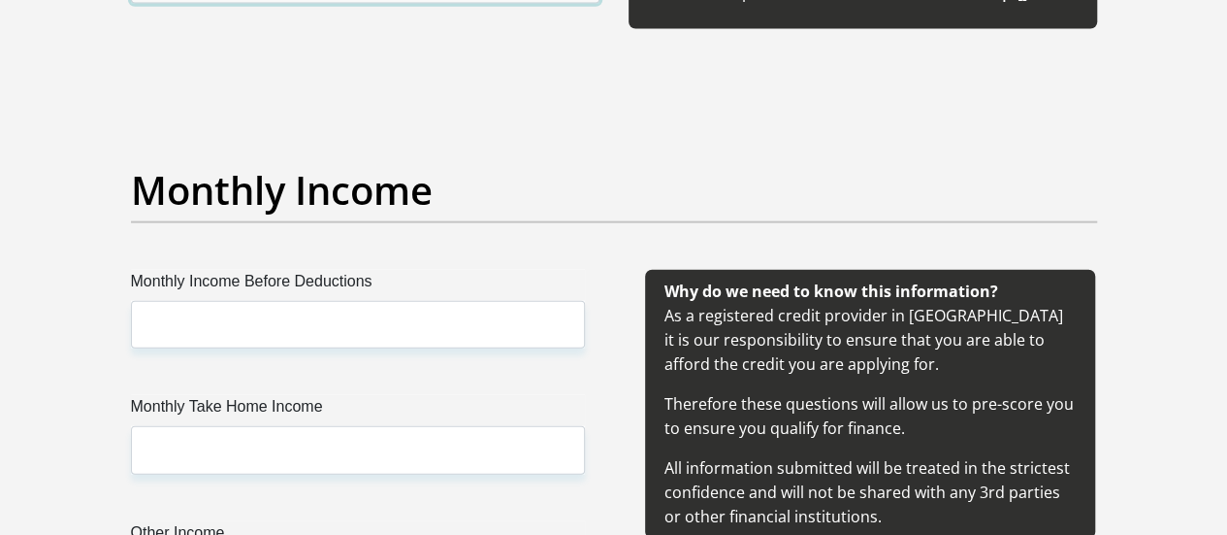
scroll to position [2257, 0]
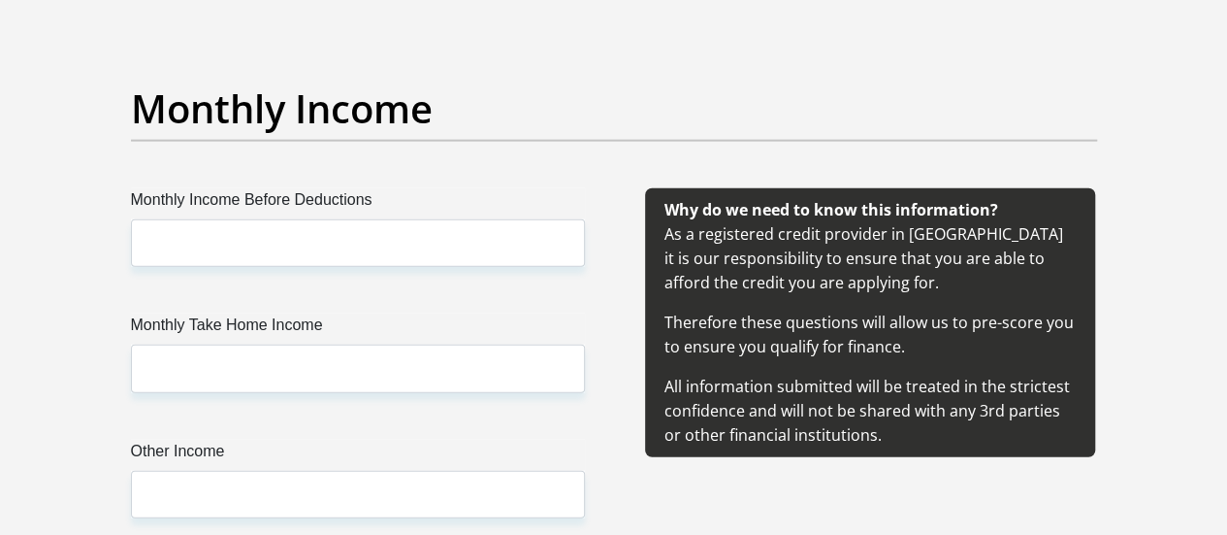
type input "Lesedi@01"
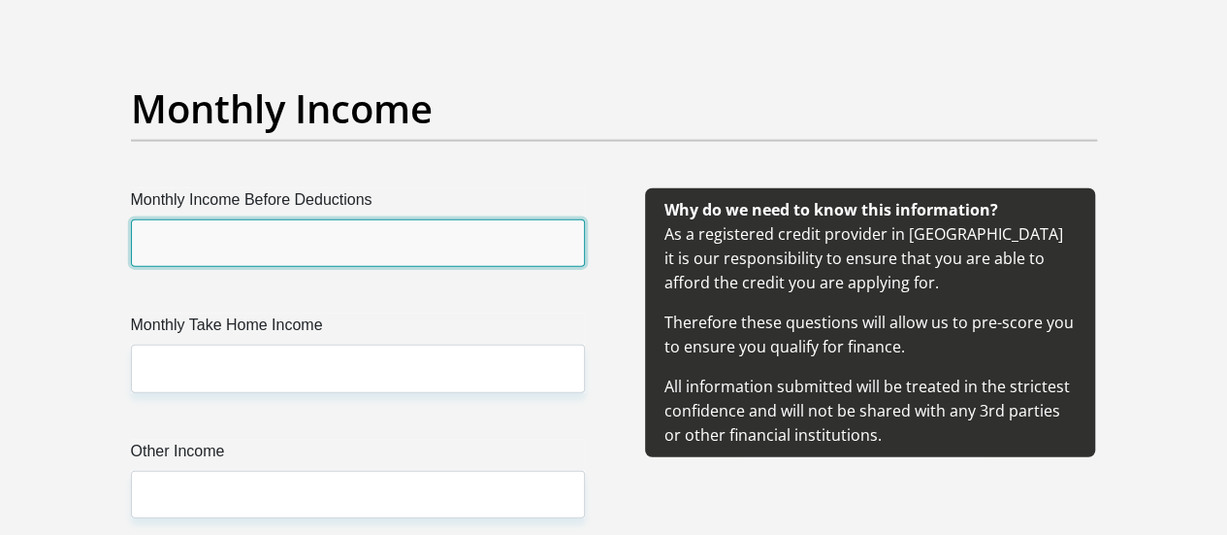
click at [266, 219] on input "Monthly Income Before Deductions" at bounding box center [358, 243] width 454 height 48
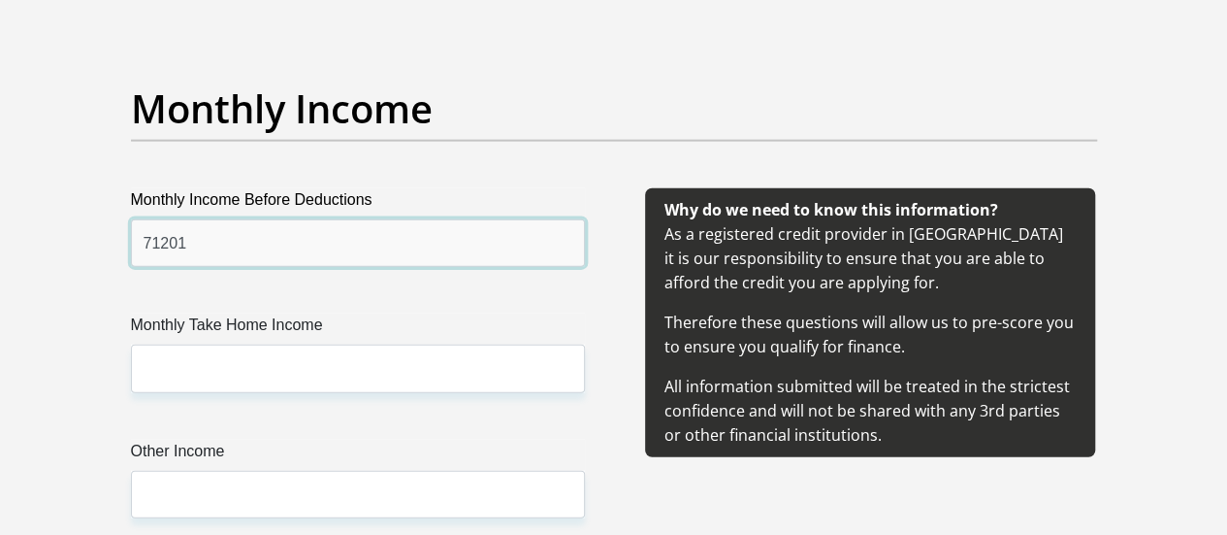
type input "71201"
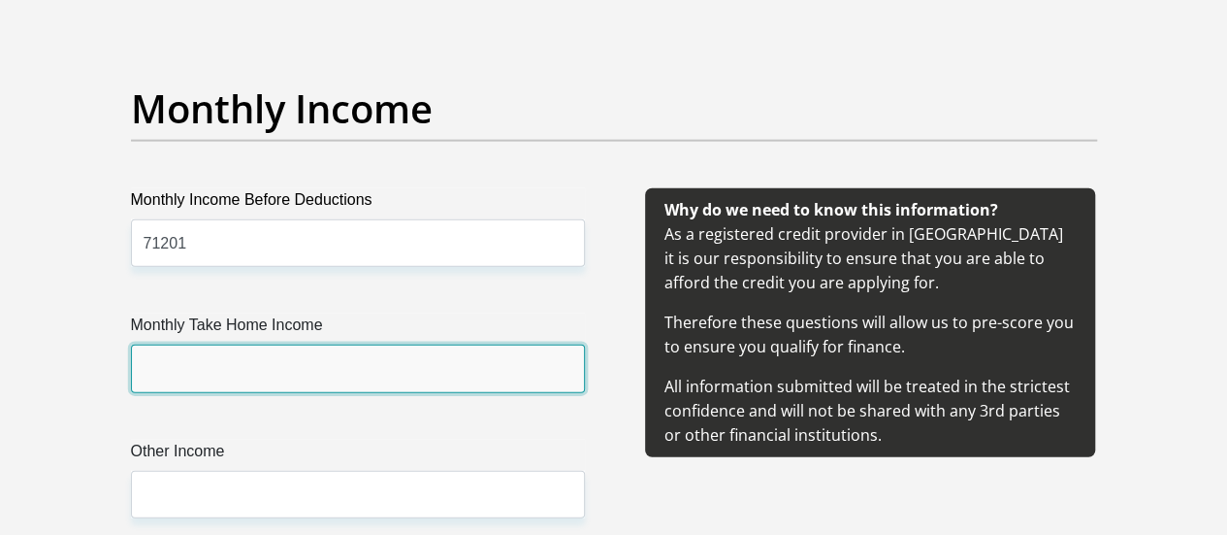
click at [233, 344] on input "Monthly Take Home Income" at bounding box center [358, 368] width 454 height 48
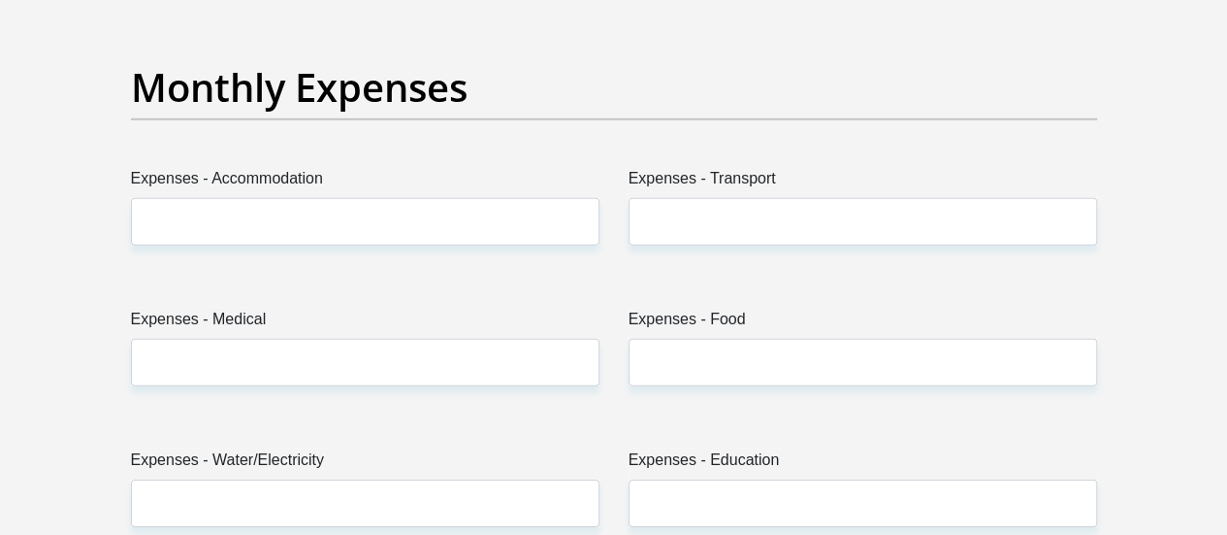
scroll to position [2837, 0]
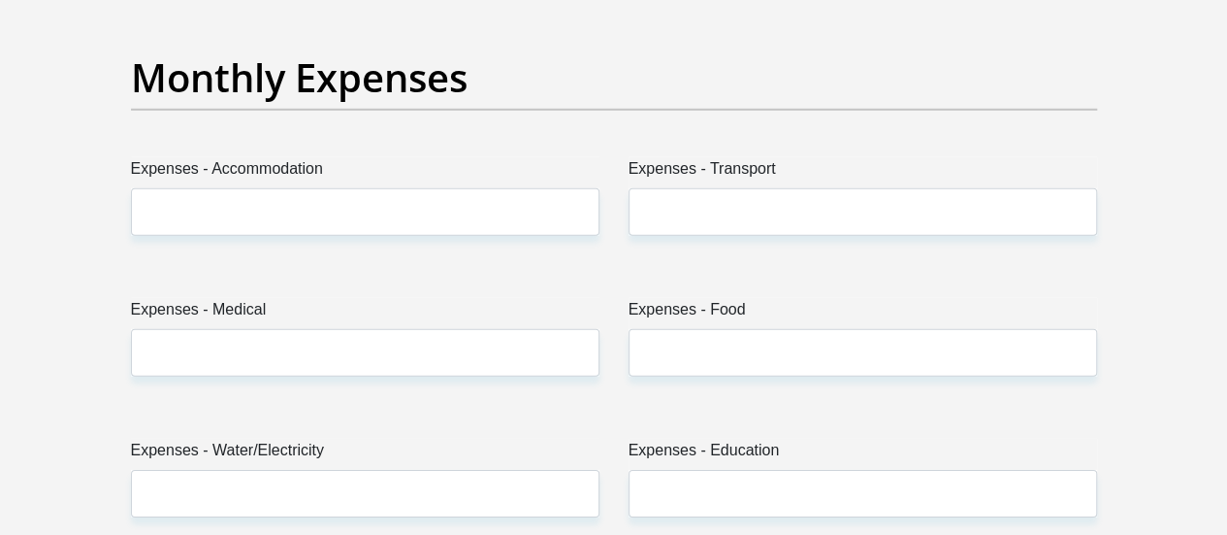
type input "37675"
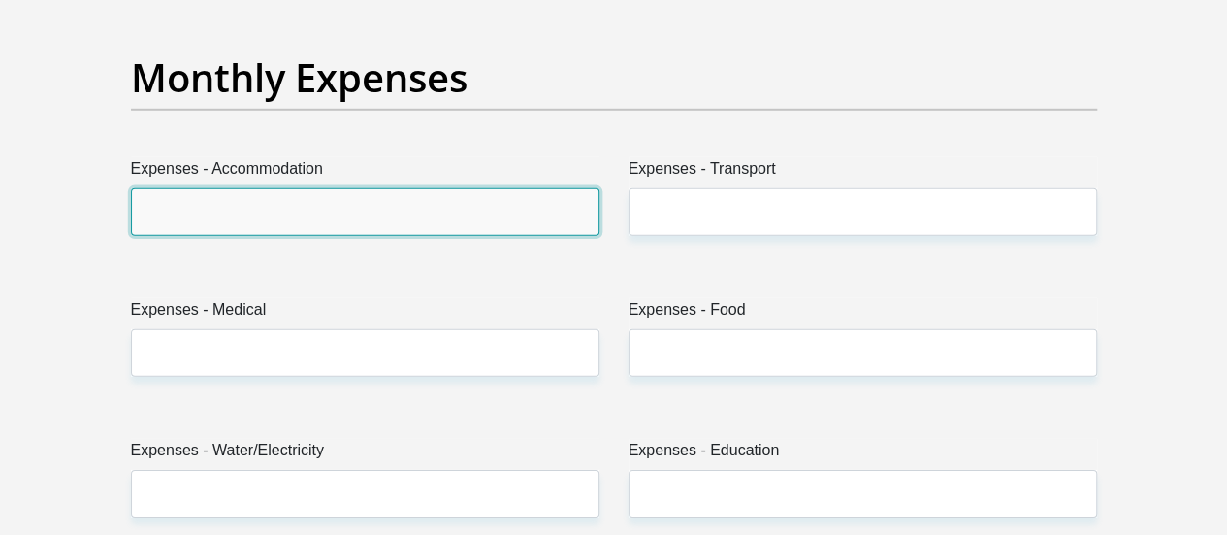
click at [531, 188] on input "Expenses - Accommodation" at bounding box center [365, 212] width 469 height 48
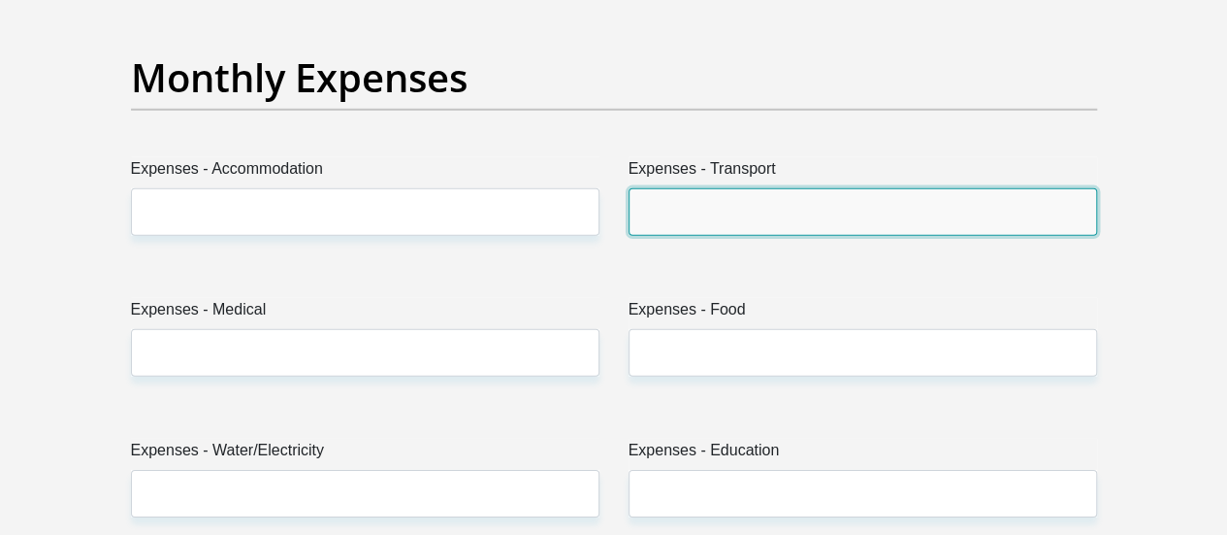
click at [658, 188] on input "Expenses - Transport" at bounding box center [863, 212] width 469 height 48
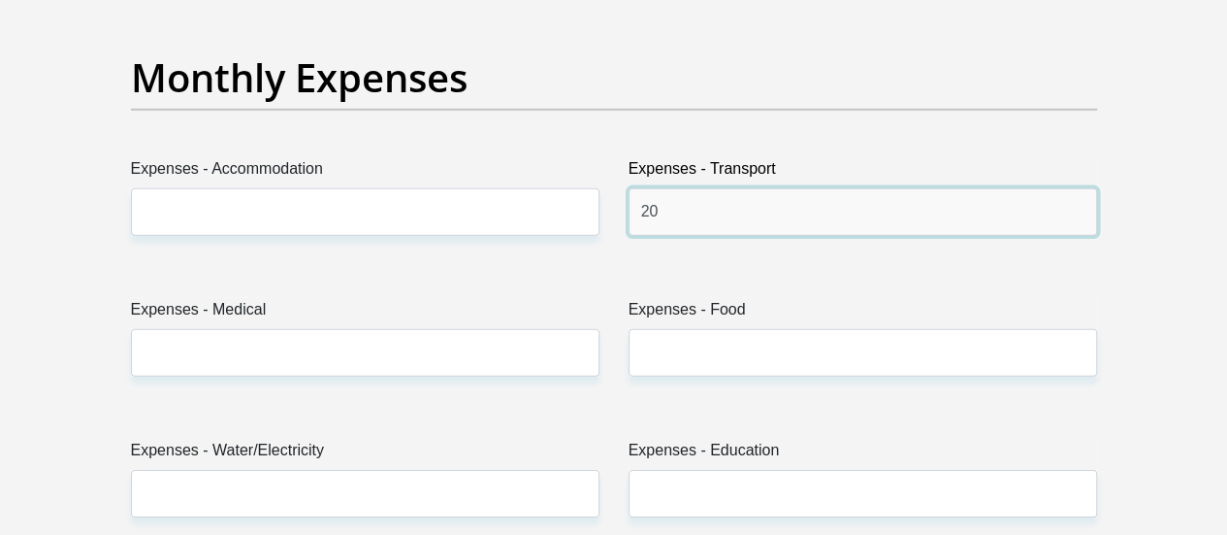
type input "2"
type input "9000"
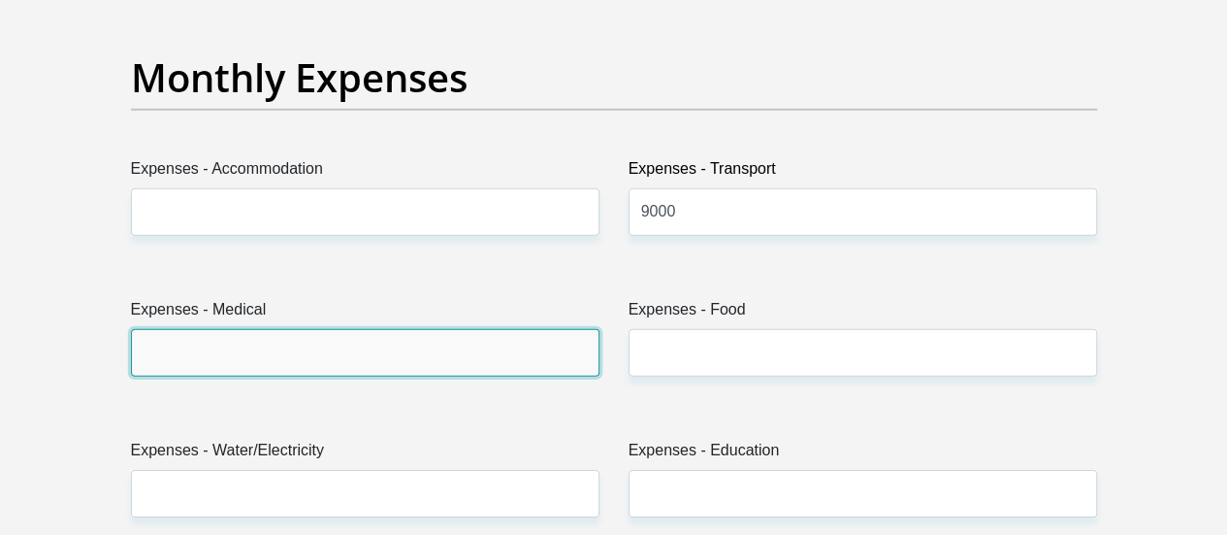
click at [438, 329] on input "Expenses - Medical" at bounding box center [365, 353] width 469 height 48
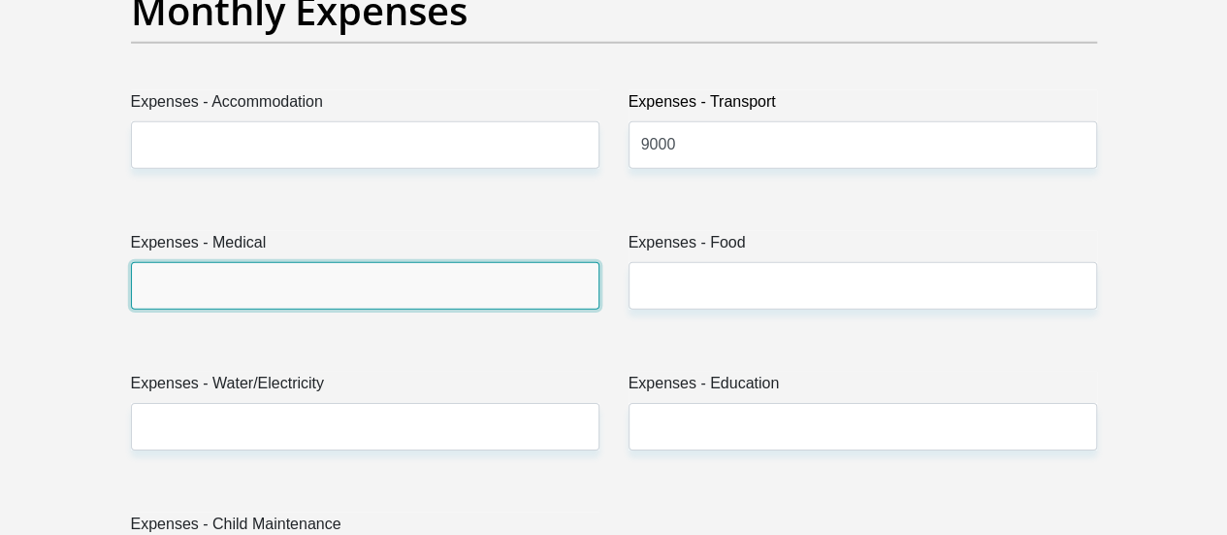
scroll to position [2913, 0]
